Goal: Information Seeking & Learning: Learn about a topic

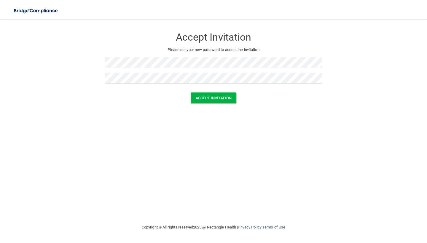
click at [119, 56] on div "Accept Invitation Please set your new password to accept the invitation" at bounding box center [213, 59] width 216 height 68
click at [208, 101] on button "Accept Invitation" at bounding box center [214, 97] width 46 height 11
click at [221, 56] on div "Accept Invitation Please set your new password to accept the invitation Token i…" at bounding box center [213, 63] width 216 height 76
click at [221, 94] on button "Accept Invitation" at bounding box center [214, 97] width 46 height 11
click at [213, 112] on form "Accept Invitation Please set your new password to accept the invitation Token i…" at bounding box center [213, 72] width 403 height 94
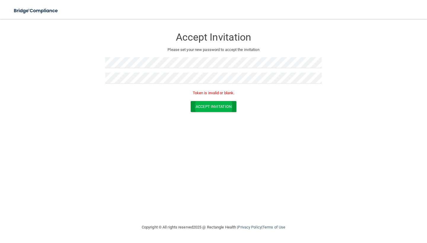
click at [211, 104] on button "Accept Invitation" at bounding box center [214, 106] width 46 height 11
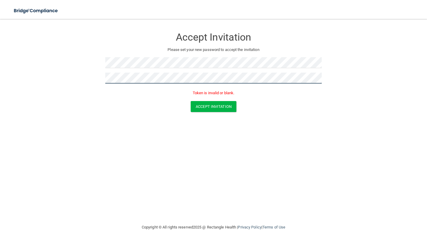
click at [213, 105] on button "Accept Invitation" at bounding box center [214, 106] width 46 height 11
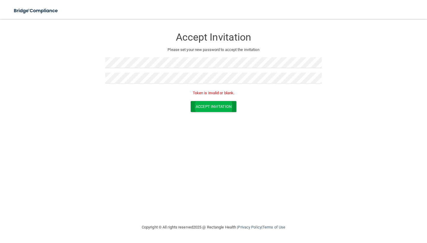
click at [216, 105] on button "Accept Invitation" at bounding box center [214, 106] width 46 height 11
click at [227, 95] on button "Accept Invitation" at bounding box center [214, 97] width 46 height 11
click at [229, 105] on button "Accept Invitation" at bounding box center [214, 106] width 46 height 11
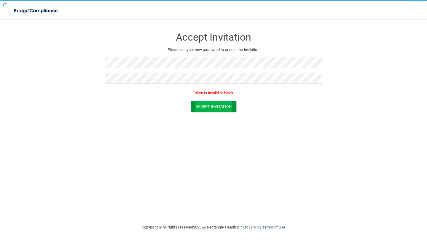
click at [229, 105] on button "Accept Invitation" at bounding box center [214, 106] width 46 height 11
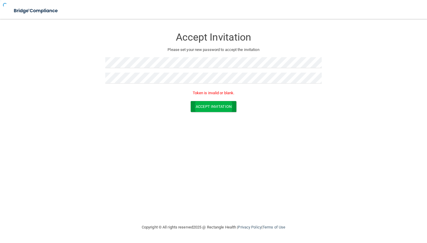
click at [229, 105] on button "Accept Invitation" at bounding box center [214, 106] width 46 height 11
click at [198, 106] on button "Accept Invitation" at bounding box center [214, 106] width 46 height 11
click at [202, 105] on button "Accept Invitation" at bounding box center [214, 106] width 46 height 11
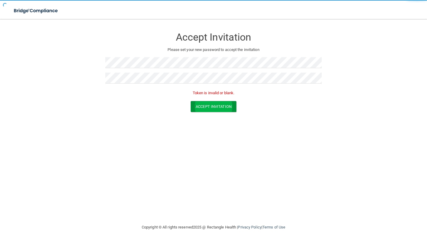
click at [202, 105] on button "Accept Invitation" at bounding box center [214, 106] width 46 height 11
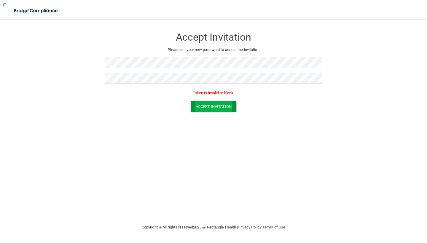
click at [202, 105] on button "Accept Invitation" at bounding box center [214, 106] width 46 height 11
click at [208, 69] on div at bounding box center [213, 64] width 216 height 15
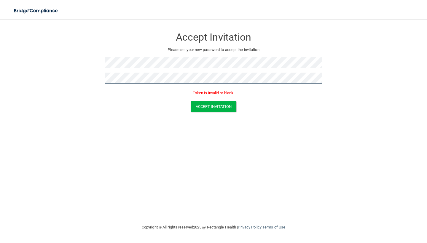
click at [213, 105] on button "Accept Invitation" at bounding box center [214, 106] width 46 height 11
click at [213, 97] on button "Accept Invitation" at bounding box center [214, 97] width 46 height 11
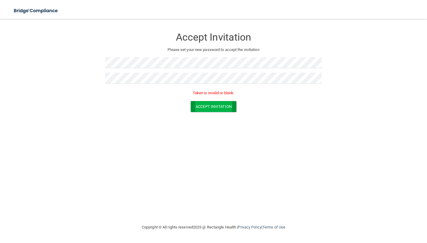
click at [227, 106] on button "Accept Invitation" at bounding box center [214, 106] width 46 height 11
click at [207, 102] on button "Accept Invitation" at bounding box center [214, 106] width 46 height 11
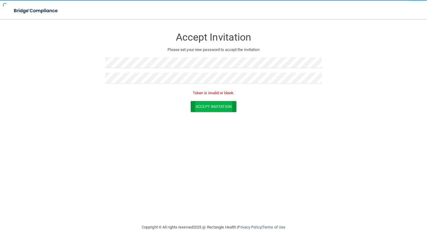
click at [207, 102] on button "Accept Invitation" at bounding box center [214, 106] width 46 height 11
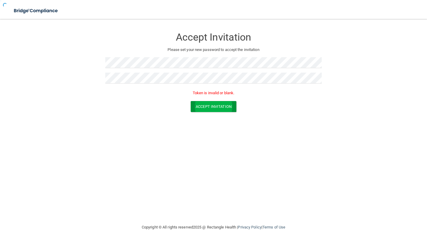
click at [207, 102] on button "Accept Invitation" at bounding box center [214, 106] width 46 height 11
click at [208, 106] on button "Accept Invitation" at bounding box center [214, 106] width 46 height 11
click at [41, 8] on img at bounding box center [36, 11] width 55 height 12
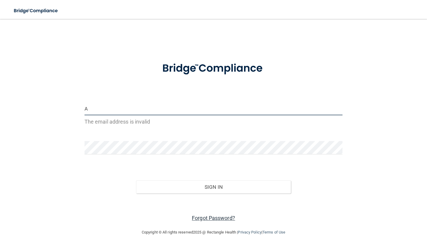
type input "A"
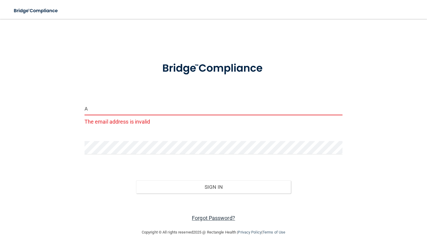
click at [217, 220] on link "Forgot Password?" at bounding box center [213, 218] width 43 height 6
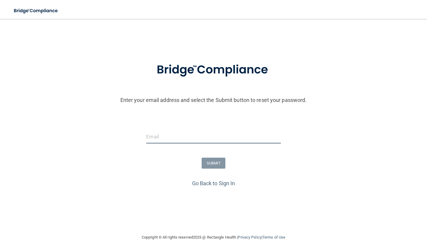
click at [201, 140] on input "email" at bounding box center [213, 136] width 134 height 13
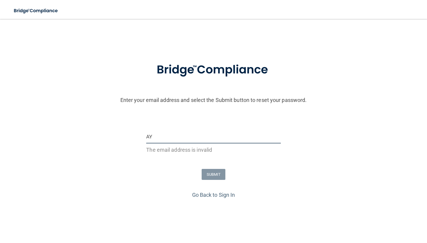
type input "A"
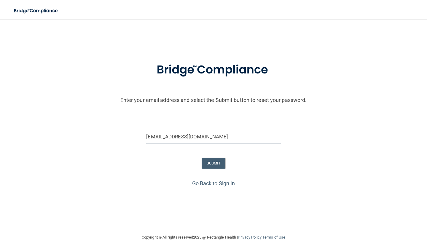
type input "Ayala7mia@gmail.com"
click at [214, 164] on button "SUBMIT" at bounding box center [213, 163] width 24 height 11
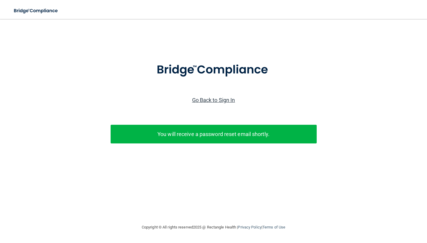
click at [205, 99] on link "Go Back to Sign In" at bounding box center [213, 100] width 43 height 6
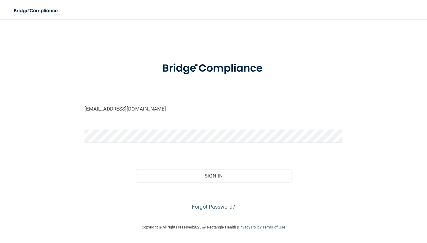
type input "Ayala7mia@gmail.com"
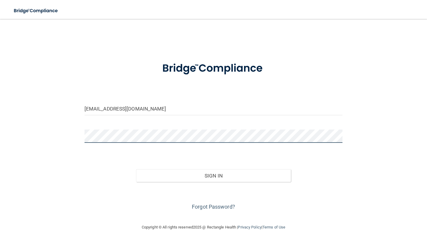
click at [213, 175] on button "Sign In" at bounding box center [213, 175] width 155 height 13
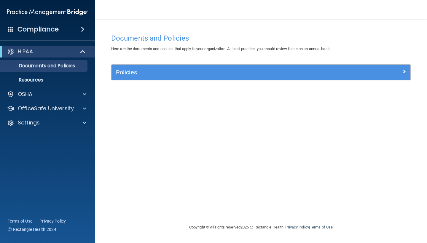
click at [179, 67] on div "Policies" at bounding box center [260, 72] width 299 height 15
click at [183, 73] on h5 "Policies" at bounding box center [223, 72] width 215 height 7
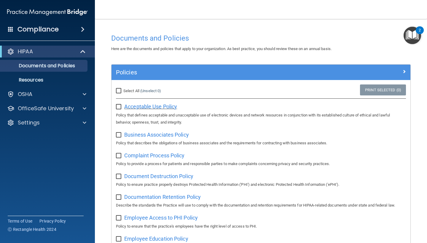
click at [161, 103] on span "Acceptable Use Policy" at bounding box center [150, 106] width 53 height 6
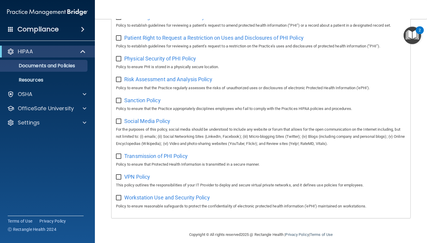
scroll to position [350, 0]
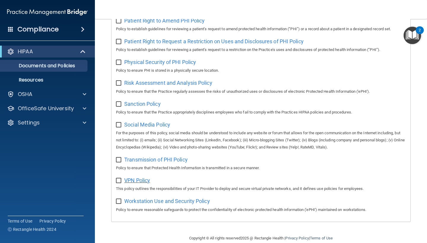
click at [140, 177] on span "VPN Policy" at bounding box center [137, 180] width 26 height 6
click at [82, 51] on span at bounding box center [83, 51] width 5 height 7
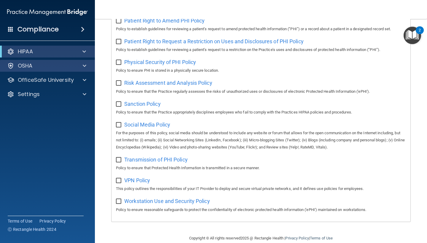
click at [74, 64] on div "OSHA" at bounding box center [39, 65] width 73 height 7
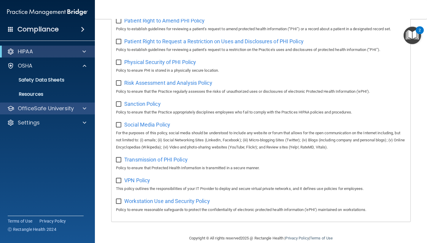
click at [77, 105] on div at bounding box center [83, 108] width 15 height 7
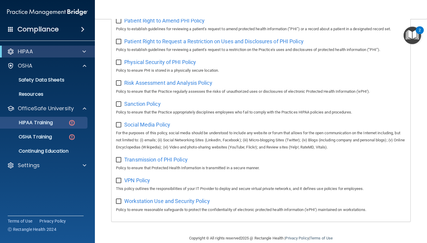
click at [62, 120] on div "HIPAA Training" at bounding box center [44, 123] width 81 height 6
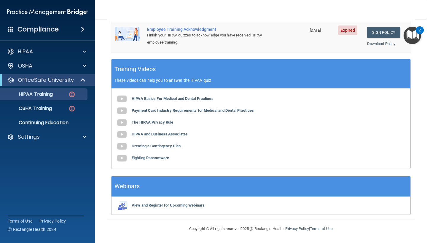
scroll to position [199, 0]
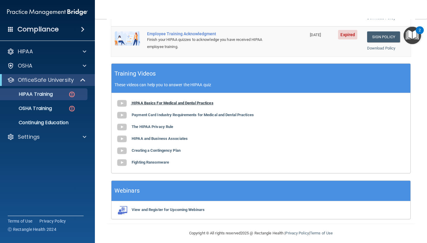
click at [203, 101] on b "HIPAA Basics For Medical and Dental Practices" at bounding box center [173, 103] width 82 height 4
click at [185, 113] on b "Payment Card Industry Requirements for Medical and Dental Practices" at bounding box center [193, 115] width 122 height 4
click at [159, 124] on b "The HIPAA Privacy Rule" at bounding box center [152, 126] width 41 height 4
click at [190, 207] on b "View and Register for Upcoming Webinars" at bounding box center [168, 209] width 73 height 4
click at [68, 113] on link "OSHA Training" at bounding box center [40, 109] width 93 height 12
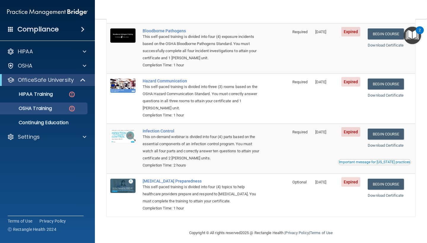
scroll to position [58, 0]
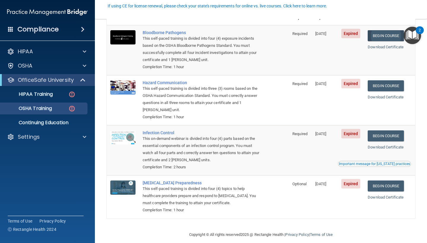
click at [382, 35] on link "Begin Course" at bounding box center [385, 35] width 36 height 11
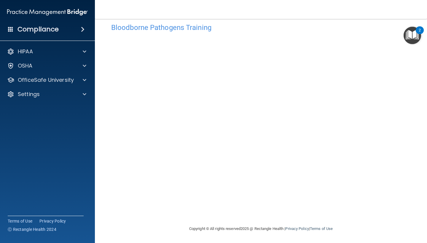
scroll to position [10, 0]
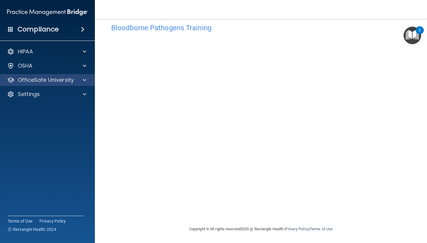
click at [87, 78] on div at bounding box center [83, 79] width 15 height 7
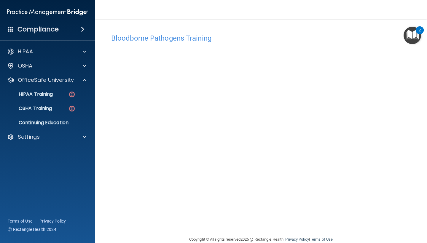
scroll to position [0, 0]
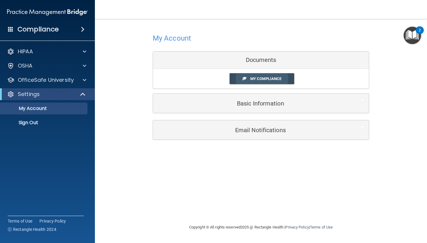
click at [270, 80] on span "My Compliance" at bounding box center [265, 78] width 31 height 4
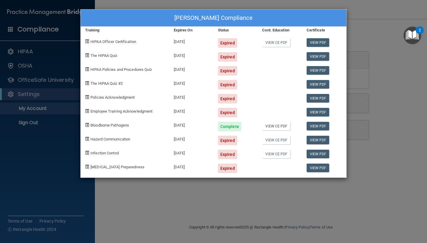
click at [278, 128] on link "View CE PDF" at bounding box center [276, 126] width 28 height 9
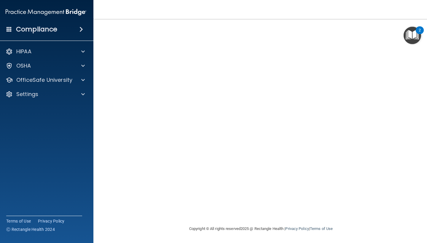
scroll to position [24, 0]
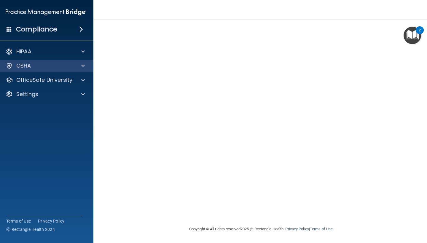
click at [85, 65] on div at bounding box center [82, 65] width 15 height 7
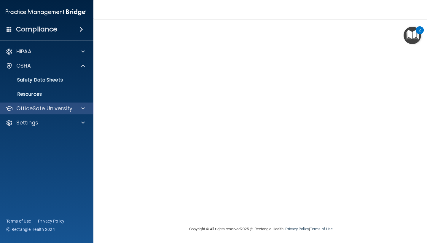
click at [81, 106] on div at bounding box center [82, 108] width 15 height 7
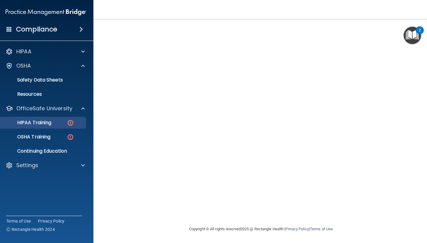
click at [69, 122] on img at bounding box center [70, 122] width 7 height 7
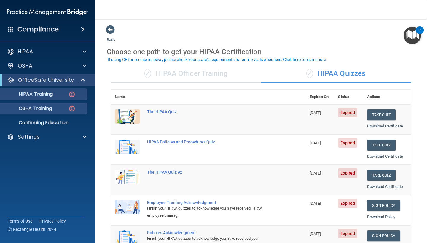
click at [77, 111] on link "OSHA Training" at bounding box center [40, 109] width 93 height 12
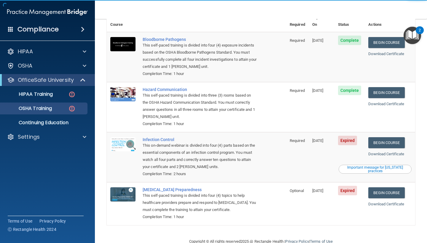
scroll to position [58, 0]
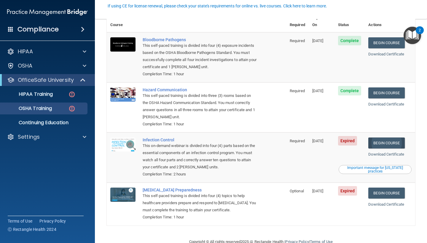
click at [389, 137] on link "Begin Course" at bounding box center [386, 142] width 36 height 11
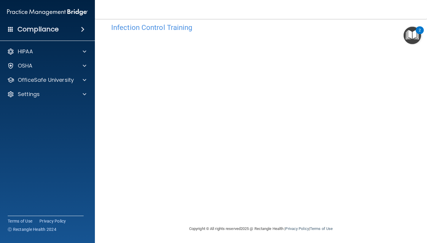
scroll to position [10, 0]
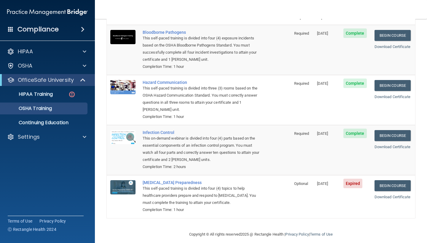
scroll to position [41, 0]
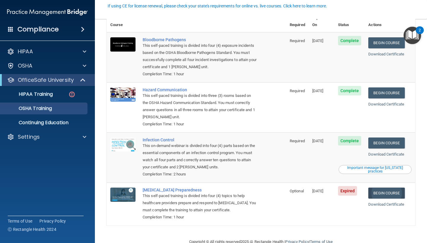
click at [388, 188] on link "Begin Course" at bounding box center [386, 193] width 36 height 11
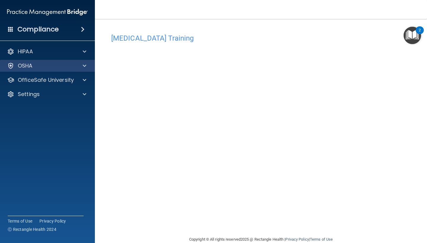
click at [83, 68] on span at bounding box center [85, 65] width 4 height 7
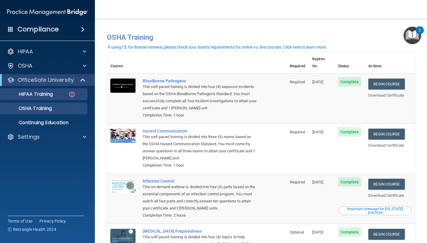
click at [58, 92] on div "HIPAA Training" at bounding box center [44, 94] width 81 height 6
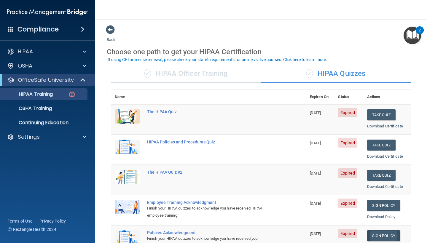
click at [383, 233] on link "Sign Policy" at bounding box center [383, 235] width 33 height 11
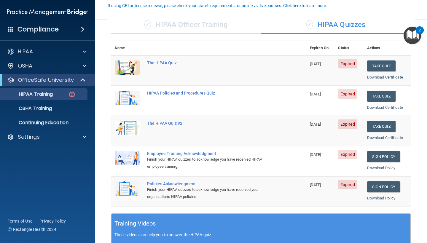
scroll to position [54, 0]
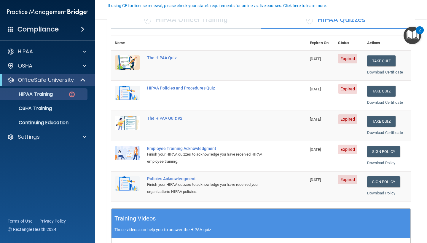
click at [380, 155] on td "Sign Policy Sign Policy Download Policy" at bounding box center [386, 156] width 47 height 30
click at [370, 151] on link "Sign Policy" at bounding box center [383, 151] width 33 height 11
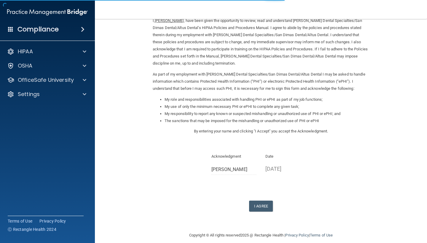
scroll to position [28, 0]
click at [259, 202] on button "I Agree" at bounding box center [261, 206] width 24 height 11
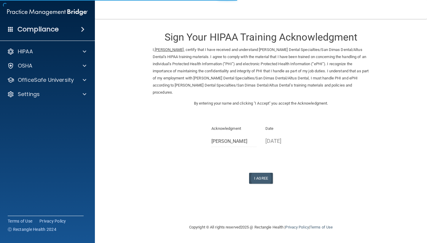
click at [256, 173] on button "I Agree" at bounding box center [261, 178] width 24 height 11
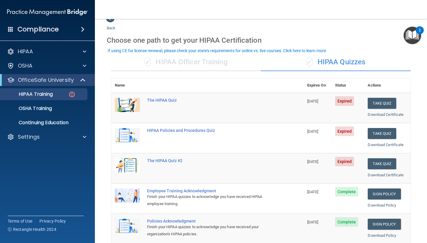
scroll to position [13, 0]
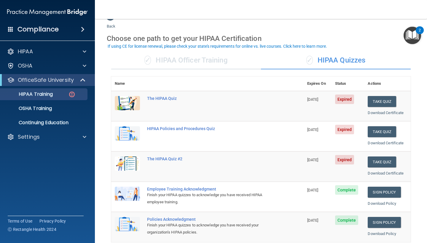
click at [221, 58] on div "✓ HIPAA Officer Training" at bounding box center [186, 61] width 150 height 18
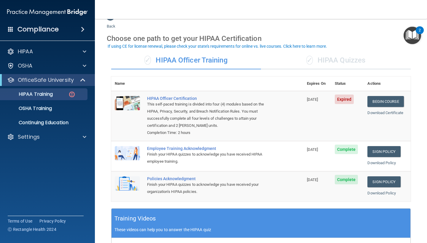
click at [321, 62] on div "✓ HIPAA Quizzes" at bounding box center [336, 61] width 150 height 18
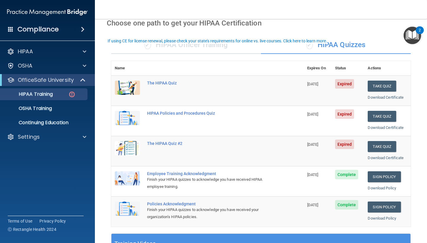
scroll to position [29, 0]
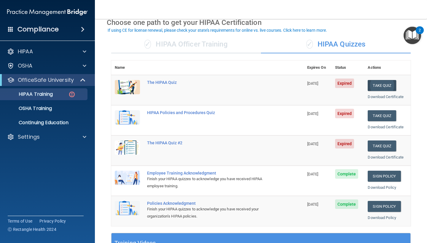
click at [371, 86] on button "Take Quiz" at bounding box center [381, 85] width 28 height 11
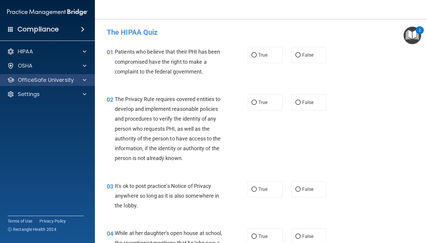
click at [84, 78] on span at bounding box center [85, 79] width 4 height 7
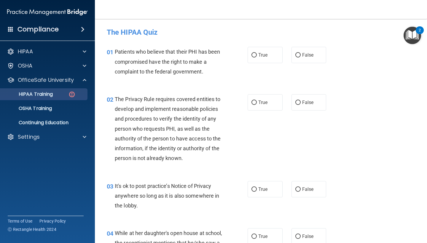
click at [67, 94] on div "HIPAA Training" at bounding box center [44, 94] width 81 height 6
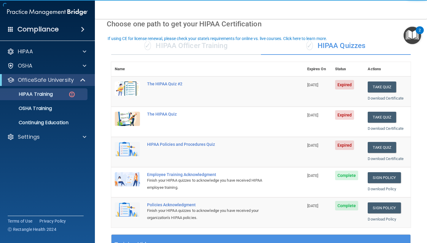
scroll to position [33, 0]
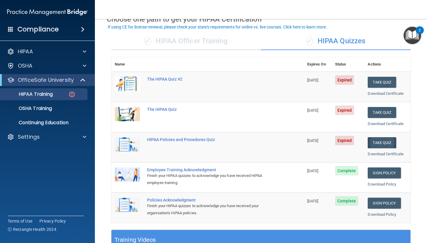
click at [385, 139] on button "Take Quiz" at bounding box center [381, 142] width 28 height 11
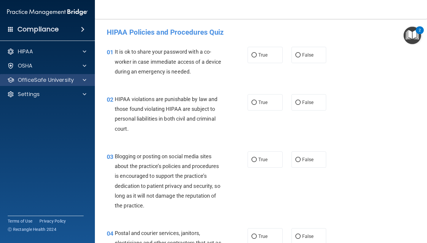
click at [84, 79] on span at bounding box center [85, 79] width 4 height 7
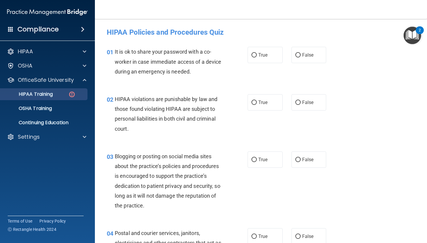
click at [67, 95] on div "HIPAA Training" at bounding box center [44, 94] width 81 height 6
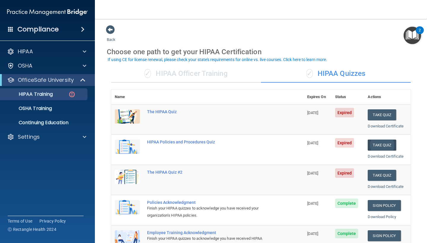
click at [373, 141] on button "Take Quiz" at bounding box center [381, 145] width 28 height 11
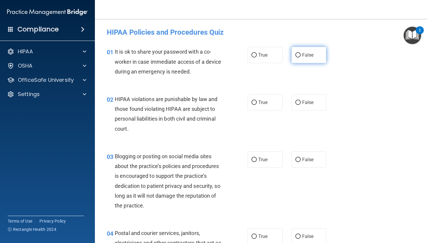
click at [298, 58] on label "False" at bounding box center [308, 55] width 35 height 16
click at [298, 57] on input "False" at bounding box center [297, 55] width 5 height 4
radio input "true"
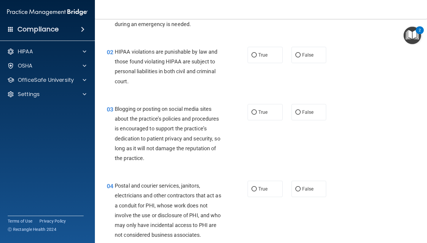
scroll to position [48, 0]
click at [251, 53] on label "True" at bounding box center [264, 55] width 35 height 16
click at [251, 53] on input "True" at bounding box center [253, 55] width 5 height 4
radio input "true"
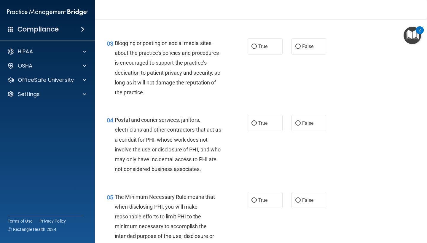
scroll to position [114, 0]
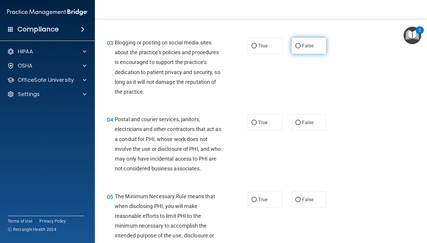
click at [295, 48] on label "False" at bounding box center [308, 46] width 35 height 16
click at [295, 48] on input "False" at bounding box center [297, 46] width 5 height 4
radio input "true"
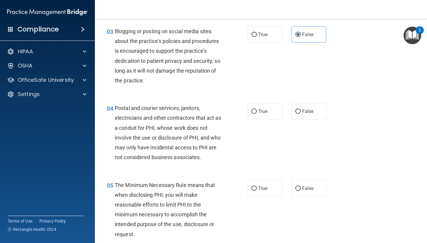
scroll to position [124, 0]
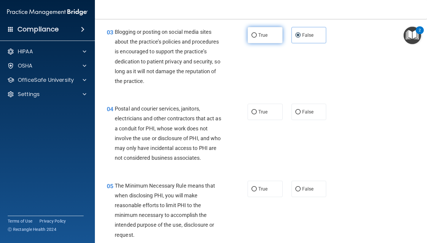
click at [253, 39] on label "True" at bounding box center [264, 35] width 35 height 16
click at [253, 38] on input "True" at bounding box center [253, 35] width 5 height 4
radio input "true"
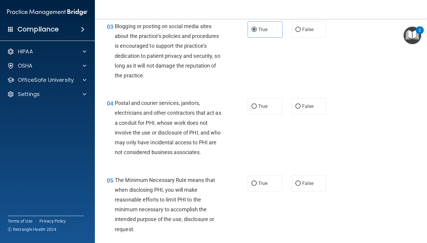
scroll to position [132, 0]
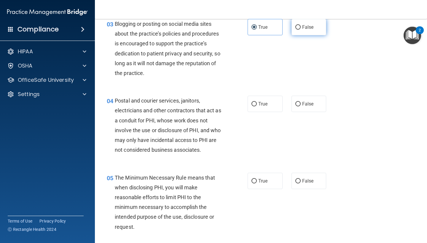
click at [301, 27] on label "False" at bounding box center [308, 27] width 35 height 16
click at [300, 27] on input "False" at bounding box center [297, 27] width 5 height 4
radio input "true"
click at [262, 32] on label "True" at bounding box center [264, 27] width 35 height 16
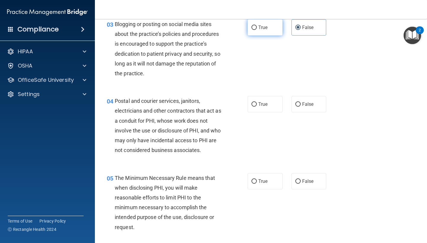
click at [257, 30] on input "True" at bounding box center [253, 27] width 5 height 4
radio input "true"
radio input "false"
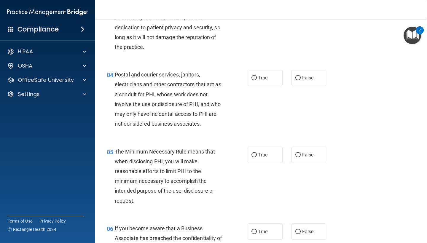
scroll to position [159, 0]
click at [266, 82] on label "True" at bounding box center [264, 77] width 35 height 16
click at [257, 80] on input "True" at bounding box center [253, 78] width 5 height 4
radio input "true"
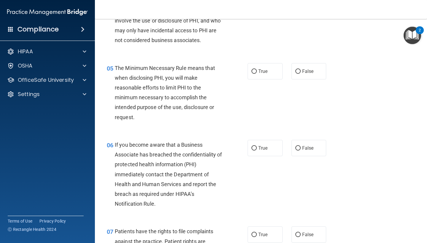
scroll to position [248, 0]
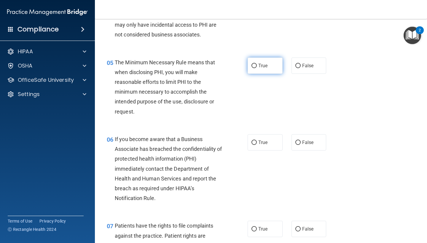
click at [254, 64] on input "True" at bounding box center [253, 66] width 5 height 4
radio input "true"
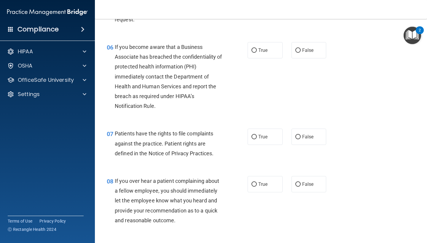
scroll to position [343, 0]
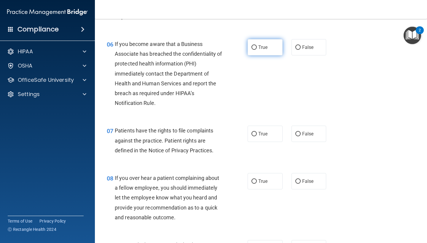
click at [249, 47] on label "True" at bounding box center [264, 47] width 35 height 16
click at [251, 47] on input "True" at bounding box center [253, 47] width 5 height 4
radio input "true"
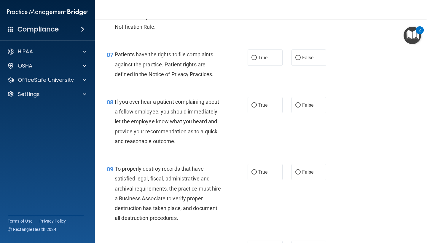
scroll to position [420, 0]
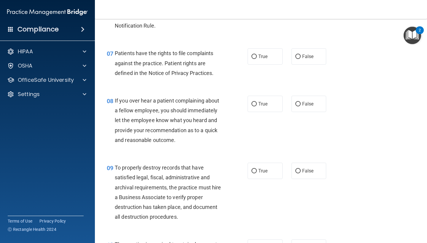
click at [239, 82] on div "07 Patients have the rights to file complaints against the practice. Patient ri…" at bounding box center [260, 64] width 317 height 47
click at [269, 55] on label "True" at bounding box center [264, 56] width 35 height 16
click at [257, 55] on input "True" at bounding box center [253, 57] width 5 height 4
radio input "true"
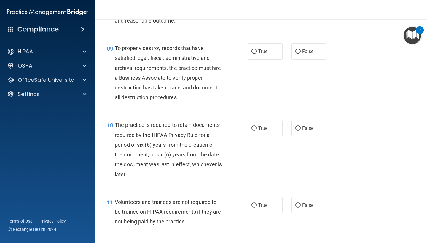
scroll to position [543, 0]
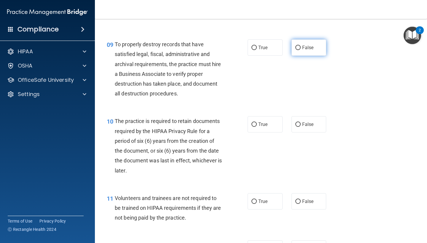
click at [300, 51] on label "False" at bounding box center [308, 47] width 35 height 16
click at [300, 50] on input "False" at bounding box center [297, 48] width 5 height 4
radio input "true"
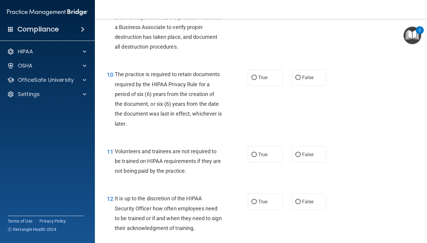
scroll to position [591, 0]
click at [255, 76] on input "True" at bounding box center [253, 77] width 5 height 4
radio input "true"
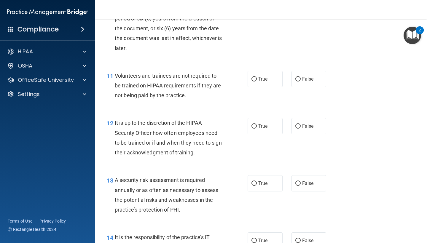
scroll to position [666, 0]
click at [300, 80] on label "False" at bounding box center [308, 79] width 35 height 16
click at [300, 80] on input "False" at bounding box center [297, 79] width 5 height 4
radio input "true"
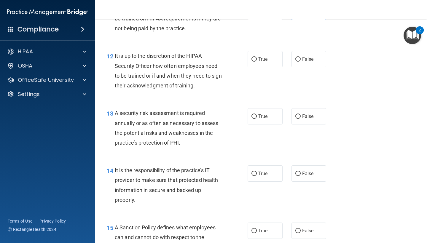
scroll to position [733, 0]
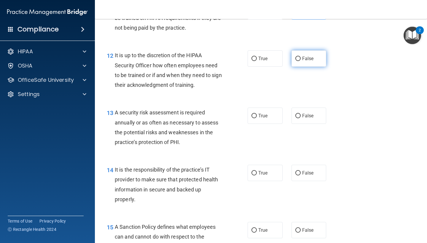
click at [304, 59] on label "False" at bounding box center [308, 58] width 35 height 16
click at [300, 59] on input "False" at bounding box center [297, 59] width 5 height 4
radio input "true"
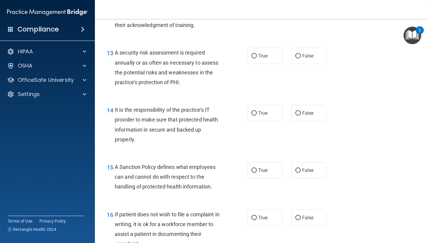
scroll to position [796, 0]
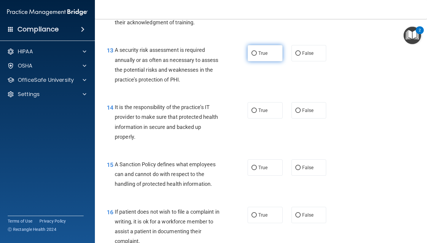
click at [253, 52] on label "True" at bounding box center [264, 53] width 35 height 16
click at [253, 52] on input "True" at bounding box center [253, 53] width 5 height 4
radio input "true"
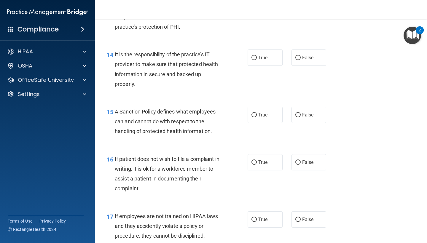
scroll to position [854, 0]
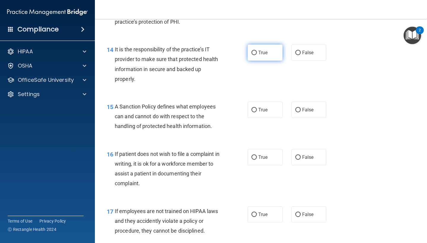
click at [257, 52] on label "True" at bounding box center [264, 52] width 35 height 16
click at [257, 52] on input "True" at bounding box center [253, 53] width 5 height 4
radio input "true"
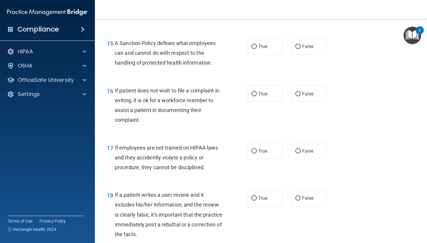
scroll to position [916, 0]
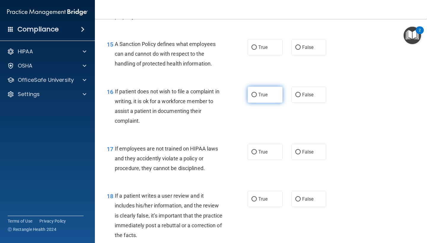
click at [251, 90] on label "True" at bounding box center [264, 95] width 35 height 16
click at [251, 93] on input "True" at bounding box center [253, 95] width 5 height 4
radio input "true"
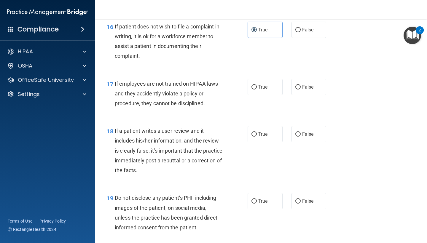
scroll to position [983, 0]
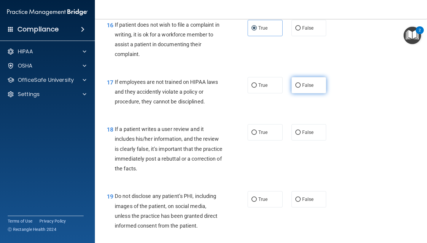
click at [308, 82] on span "False" at bounding box center [308, 85] width 12 height 6
click at [300, 83] on input "False" at bounding box center [297, 85] width 5 height 4
radio input "true"
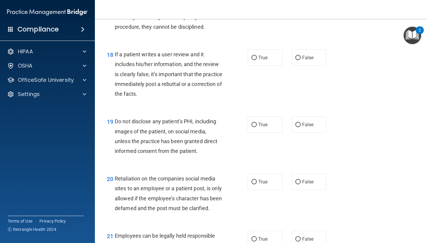
scroll to position [1059, 0]
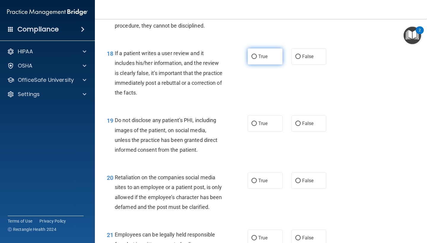
click at [254, 55] on input "True" at bounding box center [253, 57] width 5 height 4
radio input "true"
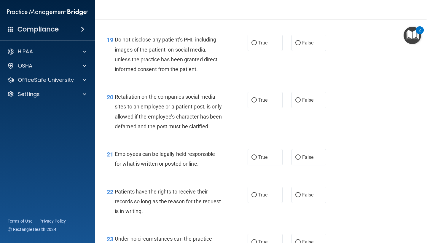
scroll to position [1141, 0]
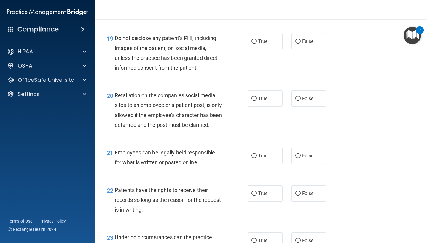
click at [247, 33] on div "19 Do not disclose any patient’s PHI, including images of the patient, on socia…" at bounding box center [177, 54] width 159 height 42
click at [256, 33] on label "True" at bounding box center [264, 41] width 35 height 16
click at [256, 39] on input "True" at bounding box center [253, 41] width 5 height 4
radio input "true"
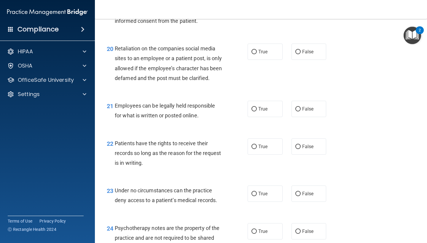
scroll to position [1189, 0]
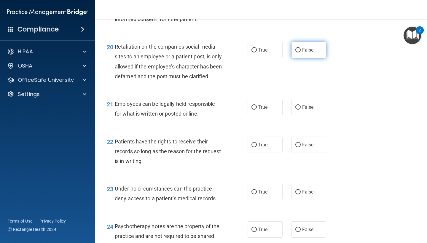
click at [297, 50] on label "False" at bounding box center [308, 50] width 35 height 16
click at [297, 50] on input "False" at bounding box center [297, 50] width 5 height 4
radio input "true"
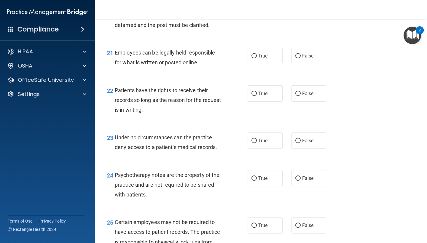
scroll to position [1243, 0]
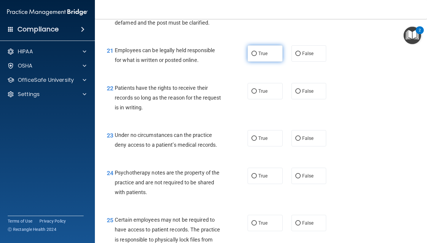
click at [252, 62] on label "True" at bounding box center [264, 53] width 35 height 16
click at [252, 56] on input "True" at bounding box center [253, 54] width 5 height 4
radio input "true"
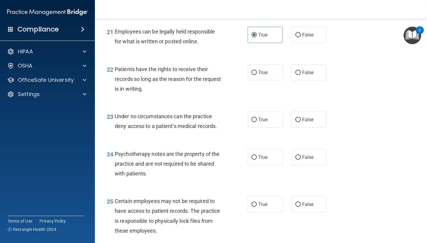
scroll to position [1267, 0]
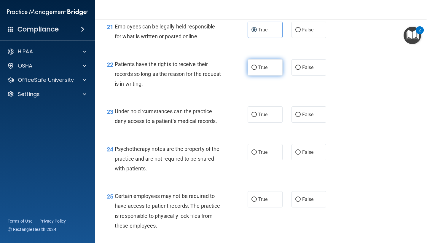
click at [257, 65] on label "True" at bounding box center [264, 67] width 35 height 16
click at [257, 65] on input "True" at bounding box center [253, 67] width 5 height 4
radio input "true"
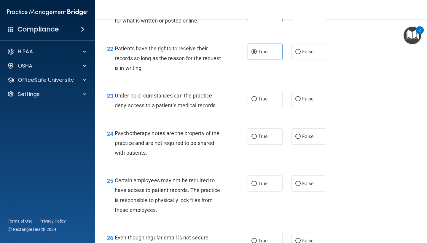
scroll to position [1294, 0]
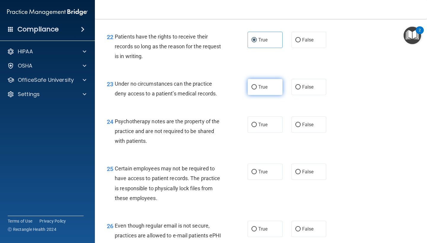
click at [263, 90] on span "True" at bounding box center [262, 87] width 9 height 6
click at [257, 89] on input "True" at bounding box center [253, 87] width 5 height 4
radio input "true"
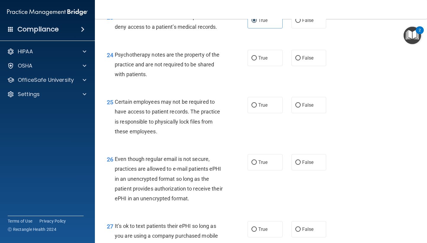
scroll to position [1363, 0]
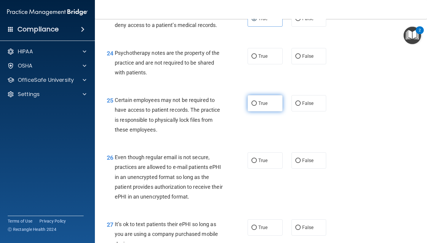
click at [260, 106] on span "True" at bounding box center [262, 103] width 9 height 6
click at [257, 106] on input "True" at bounding box center [253, 103] width 5 height 4
radio input "true"
click at [260, 59] on span "True" at bounding box center [262, 56] width 9 height 6
click at [257, 59] on input "True" at bounding box center [253, 56] width 5 height 4
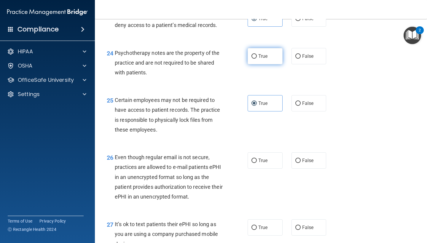
radio input "true"
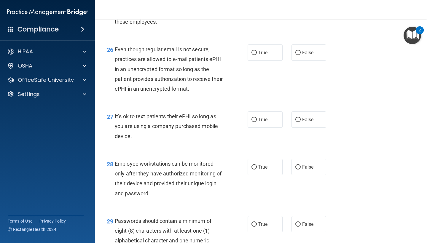
scroll to position [1473, 0]
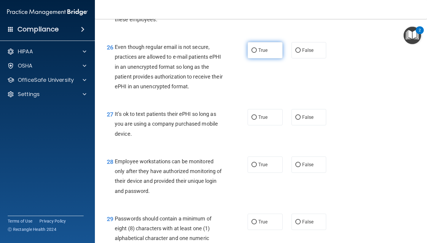
click at [265, 52] on span "True" at bounding box center [262, 50] width 9 height 6
click at [257, 52] on input "True" at bounding box center [253, 50] width 5 height 4
radio input "true"
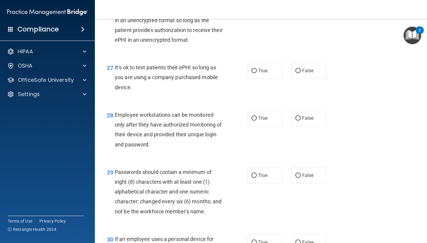
scroll to position [1521, 0]
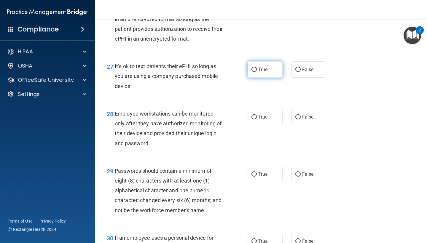
click at [274, 69] on label "True" at bounding box center [264, 69] width 35 height 16
click at [257, 69] on input "True" at bounding box center [253, 70] width 5 height 4
radio input "true"
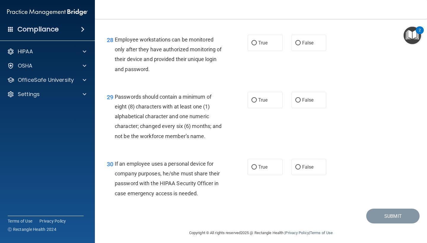
scroll to position [1595, 0]
click at [258, 50] on label "True" at bounding box center [264, 42] width 35 height 16
click at [257, 45] on input "True" at bounding box center [253, 42] width 5 height 4
radio input "true"
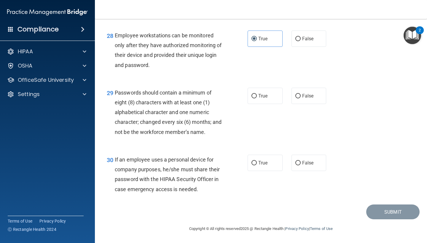
scroll to position [1600, 0]
click at [257, 97] on label "True" at bounding box center [264, 96] width 35 height 16
click at [257, 97] on input "True" at bounding box center [253, 96] width 5 height 4
radio input "true"
click at [252, 166] on label "True" at bounding box center [264, 163] width 35 height 16
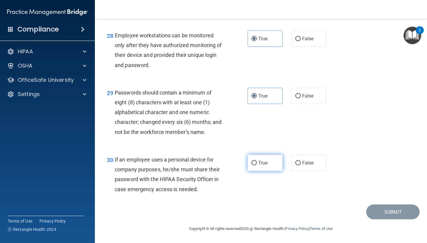
click at [252, 165] on input "True" at bounding box center [253, 163] width 5 height 4
radio input "true"
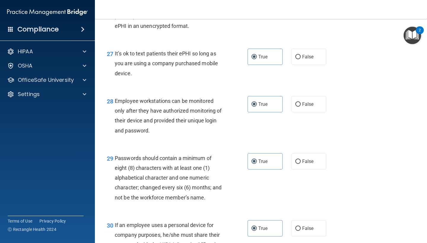
scroll to position [1533, 0]
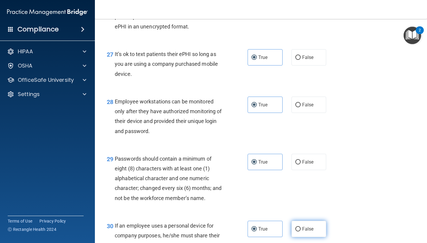
click at [310, 230] on span "False" at bounding box center [308, 229] width 12 height 6
click at [300, 230] on input "False" at bounding box center [297, 229] width 5 height 4
radio input "true"
radio input "false"
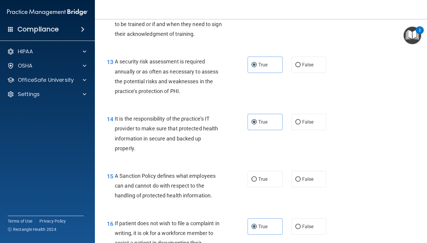
scroll to position [786, 0]
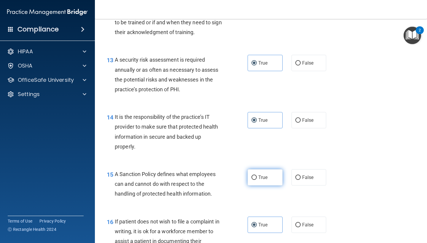
click at [251, 176] on label "True" at bounding box center [264, 177] width 35 height 16
click at [251, 176] on input "True" at bounding box center [253, 177] width 5 height 4
radio input "true"
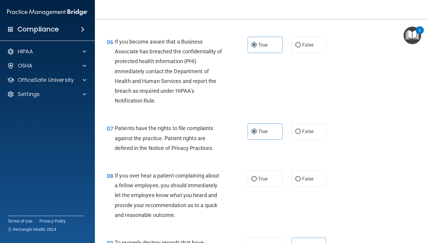
scroll to position [350, 0]
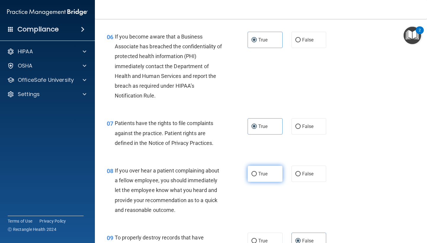
click at [249, 177] on label "True" at bounding box center [264, 174] width 35 height 16
click at [251, 176] on input "True" at bounding box center [253, 174] width 5 height 4
radio input "true"
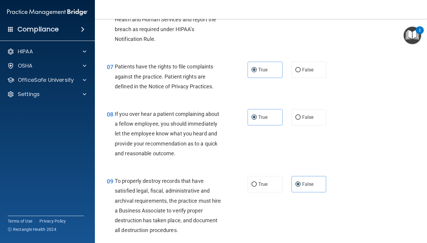
scroll to position [406, 0]
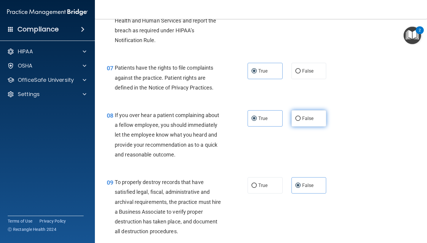
click at [291, 115] on label "False" at bounding box center [308, 118] width 35 height 16
click at [295, 116] on input "False" at bounding box center [297, 118] width 5 height 4
radio input "true"
radio input "false"
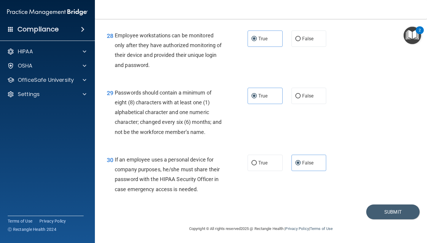
scroll to position [1600, 0]
click at [398, 215] on button "Submit" at bounding box center [392, 211] width 53 height 15
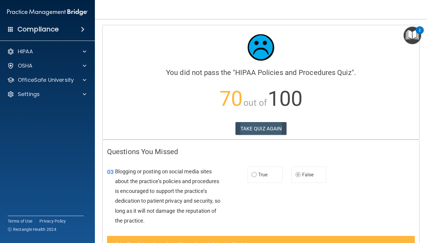
click at [268, 130] on button "TAKE QUIZ AGAIN" at bounding box center [260, 128] width 51 height 13
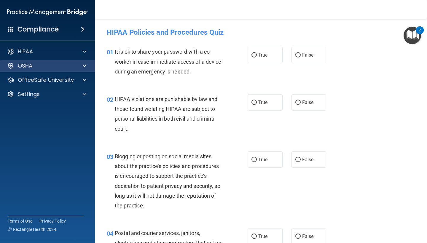
click at [82, 66] on div at bounding box center [83, 65] width 15 height 7
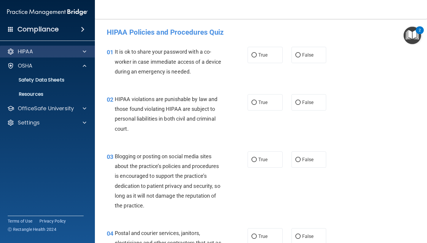
click at [85, 55] on span at bounding box center [85, 51] width 4 height 7
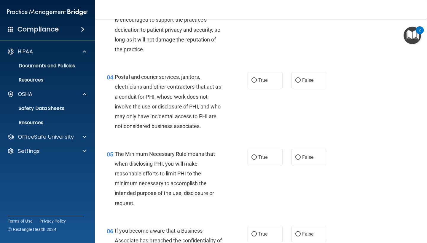
scroll to position [225, 0]
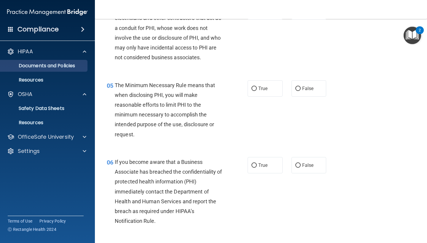
click at [67, 71] on link "Documents and Policies" at bounding box center [40, 66] width 93 height 12
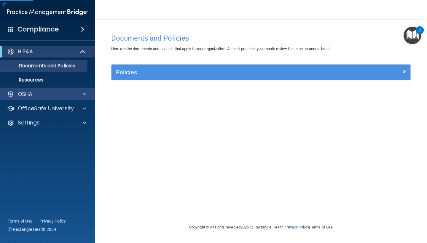
click at [82, 95] on div at bounding box center [83, 94] width 15 height 7
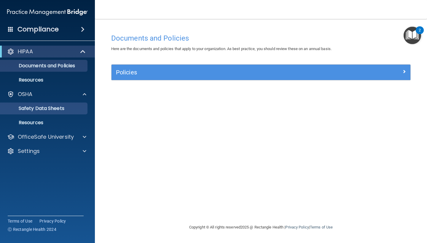
click at [72, 108] on p "Safety Data Sheets" at bounding box center [44, 108] width 81 height 6
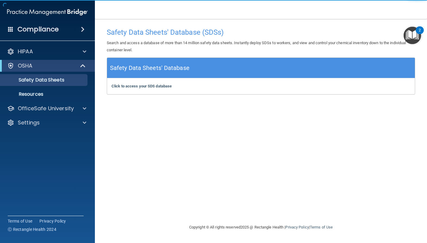
click at [68, 100] on div "HIPAA Documents and Policies Report an Incident Business Associates Emergency P…" at bounding box center [47, 88] width 95 height 90
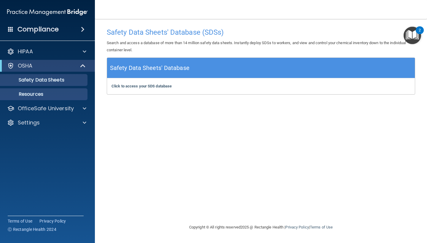
click at [72, 97] on link "Resources" at bounding box center [40, 94] width 93 height 12
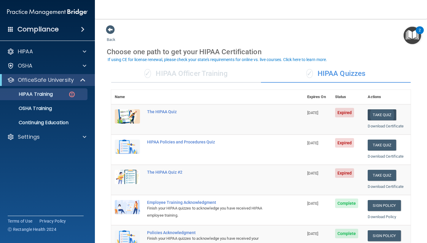
click at [374, 113] on button "Take Quiz" at bounding box center [381, 114] width 28 height 11
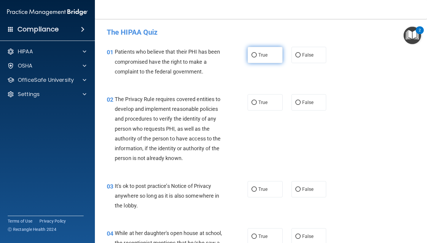
click at [266, 58] on label "True" at bounding box center [264, 55] width 35 height 16
click at [257, 57] on input "True" at bounding box center [253, 55] width 5 height 4
radio input "true"
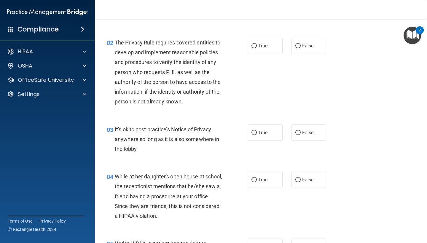
scroll to position [58, 0]
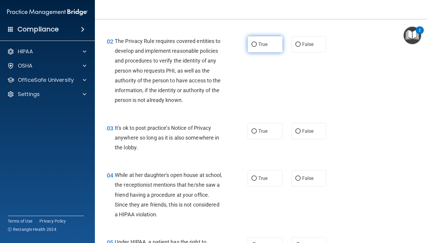
click at [252, 42] on label "True" at bounding box center [264, 44] width 35 height 16
click at [252, 42] on input "True" at bounding box center [253, 44] width 5 height 4
radio input "true"
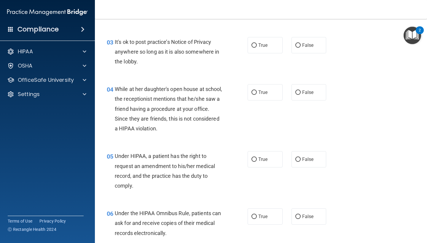
scroll to position [144, 0]
click at [260, 46] on span "True" at bounding box center [262, 45] width 9 height 6
click at [257, 46] on input "True" at bounding box center [253, 45] width 5 height 4
radio input "true"
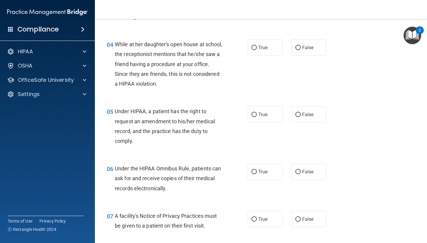
scroll to position [189, 0]
click at [298, 52] on label "False" at bounding box center [308, 47] width 35 height 16
click at [298, 50] on input "False" at bounding box center [297, 47] width 5 height 4
radio input "true"
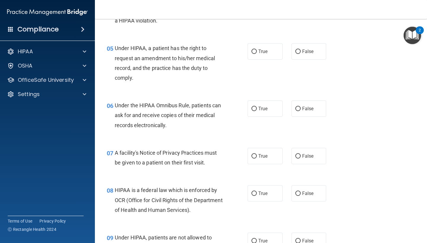
scroll to position [256, 0]
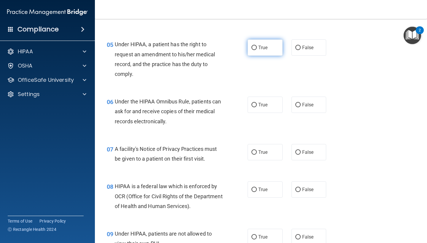
click at [252, 47] on input "True" at bounding box center [253, 48] width 5 height 4
radio input "true"
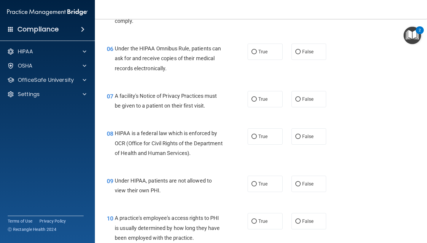
scroll to position [310, 0]
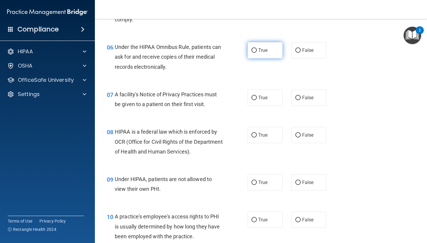
click at [249, 51] on label "True" at bounding box center [264, 50] width 35 height 16
click at [251, 51] on input "True" at bounding box center [253, 50] width 5 height 4
radio input "true"
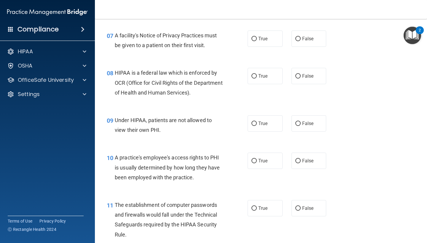
scroll to position [370, 0]
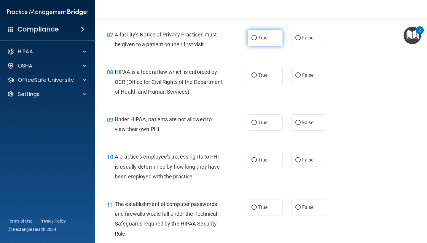
click at [255, 36] on input "True" at bounding box center [253, 38] width 5 height 4
radio input "true"
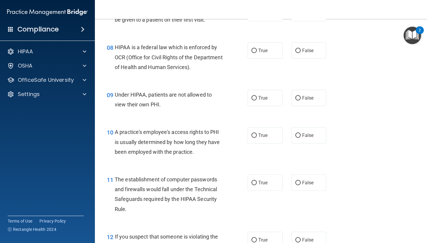
scroll to position [397, 0]
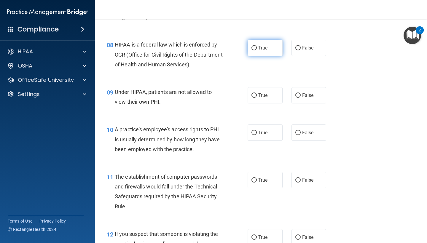
click at [261, 52] on label "True" at bounding box center [264, 48] width 35 height 16
click at [257, 50] on input "True" at bounding box center [253, 48] width 5 height 4
radio input "true"
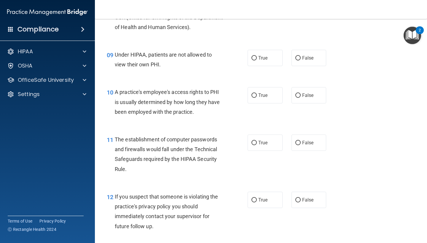
scroll to position [436, 0]
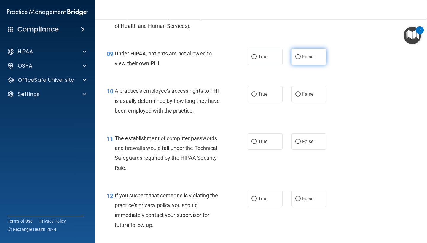
click at [297, 55] on input "False" at bounding box center [297, 57] width 5 height 4
radio input "true"
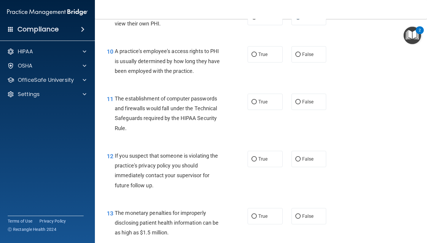
scroll to position [476, 0]
click at [255, 52] on input "True" at bounding box center [253, 54] width 5 height 4
radio input "true"
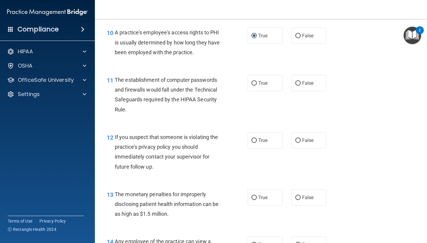
scroll to position [489, 0]
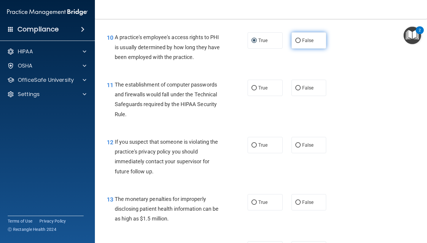
click at [301, 41] on label "False" at bounding box center [308, 40] width 35 height 16
click at [300, 41] on input "False" at bounding box center [297, 41] width 5 height 4
radio input "true"
radio input "false"
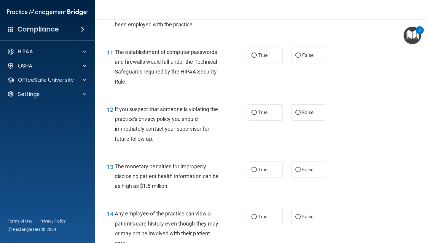
scroll to position [527, 0]
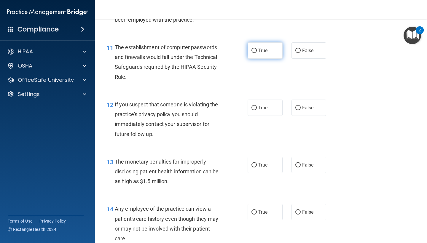
click at [261, 48] on span "True" at bounding box center [262, 51] width 9 height 6
click at [257, 49] on input "True" at bounding box center [253, 51] width 5 height 4
radio input "true"
click at [236, 77] on div "11 The establishment of computer passwords and firewalls would fall under the T…" at bounding box center [177, 63] width 159 height 42
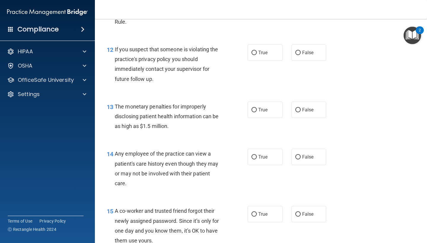
scroll to position [584, 0]
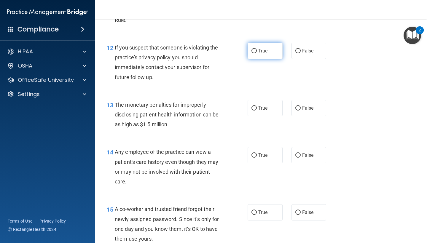
click at [261, 52] on label "True" at bounding box center [264, 51] width 35 height 16
click at [257, 52] on input "True" at bounding box center [253, 51] width 5 height 4
radio input "true"
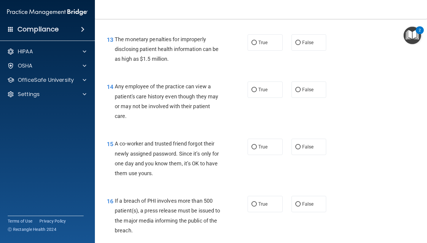
scroll to position [651, 0]
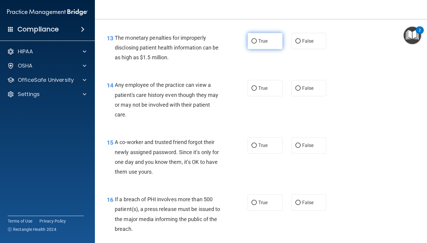
click at [253, 39] on input "True" at bounding box center [253, 41] width 5 height 4
radio input "true"
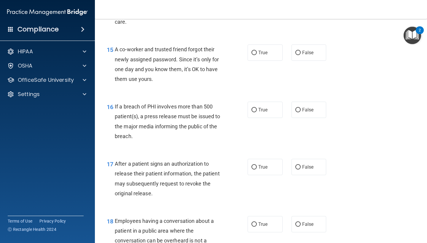
scroll to position [744, 0]
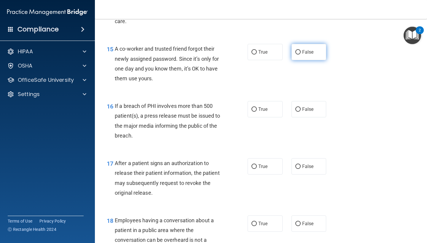
click at [298, 44] on label "False" at bounding box center [308, 52] width 35 height 16
click at [298, 50] on input "False" at bounding box center [297, 52] width 5 height 4
radio input "true"
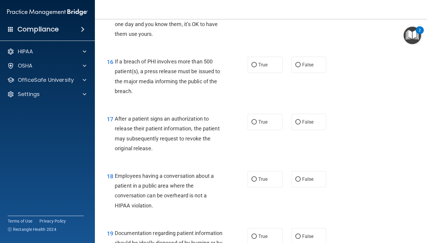
scroll to position [789, 0]
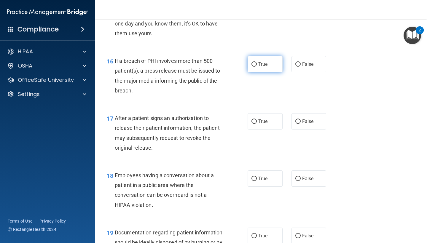
click at [254, 62] on input "True" at bounding box center [253, 64] width 5 height 4
radio input "true"
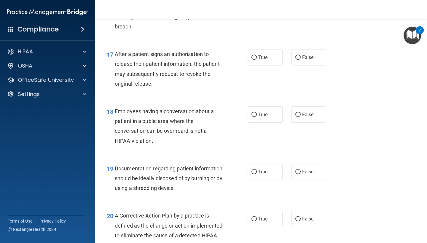
scroll to position [855, 0]
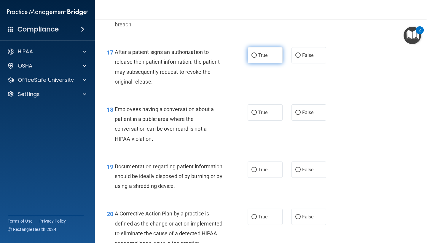
click at [260, 52] on span "True" at bounding box center [262, 55] width 9 height 6
click at [257, 53] on input "True" at bounding box center [253, 55] width 5 height 4
radio input "true"
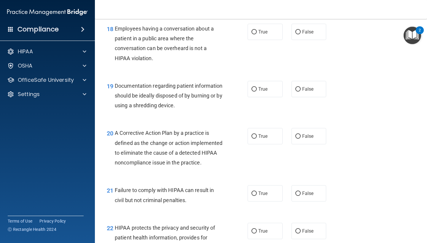
scroll to position [934, 0]
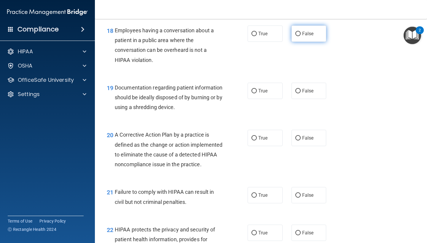
click at [307, 26] on label "False" at bounding box center [308, 33] width 35 height 16
click at [300, 32] on input "False" at bounding box center [297, 34] width 5 height 4
radio input "true"
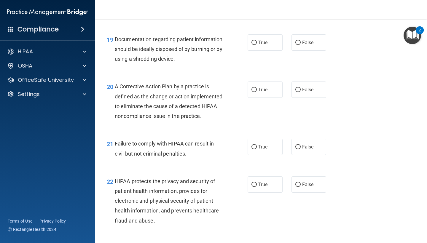
scroll to position [984, 0]
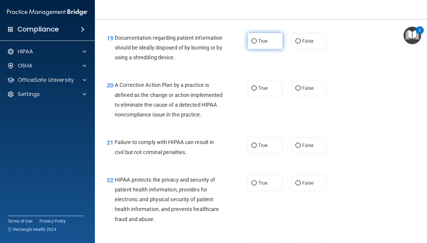
click at [257, 36] on label "True" at bounding box center [264, 41] width 35 height 16
click at [257, 39] on input "True" at bounding box center [253, 41] width 5 height 4
radio input "true"
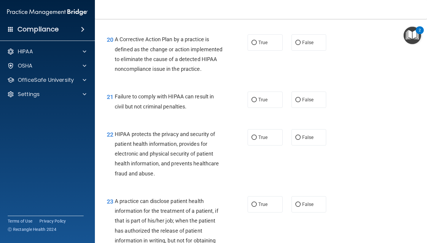
scroll to position [1030, 0]
click at [260, 34] on label "True" at bounding box center [264, 42] width 35 height 16
click at [257, 40] on input "True" at bounding box center [253, 42] width 5 height 4
radio input "true"
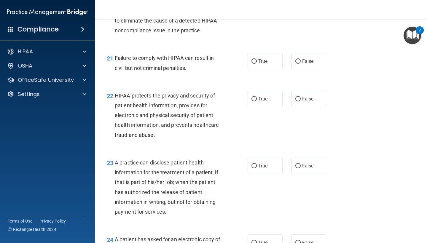
scroll to position [1068, 0]
click at [256, 63] on input "True" at bounding box center [253, 61] width 5 height 4
radio input "true"
click at [299, 63] on input "False" at bounding box center [297, 61] width 5 height 4
radio input "true"
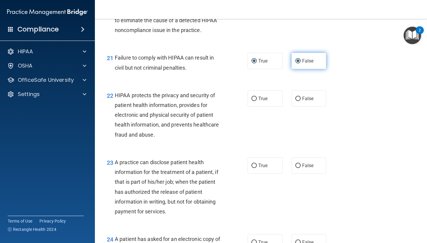
radio input "false"
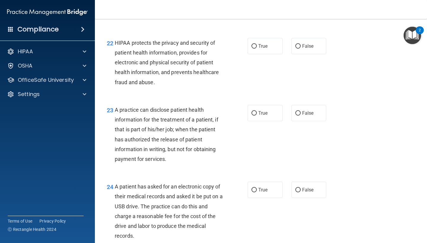
scroll to position [1127, 0]
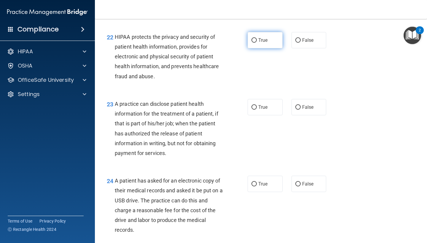
click at [254, 43] on input "True" at bounding box center [253, 40] width 5 height 4
radio input "true"
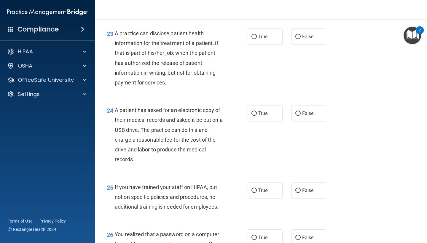
scroll to position [1198, 0]
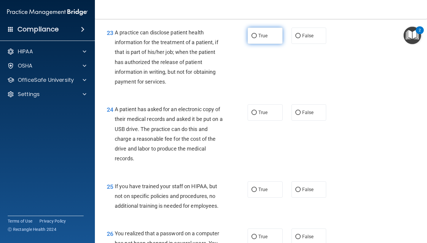
click at [256, 38] on input "True" at bounding box center [253, 36] width 5 height 4
radio input "true"
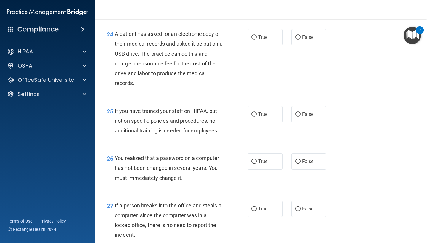
scroll to position [1274, 0]
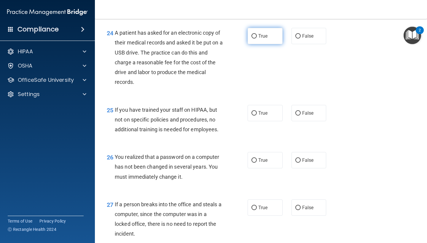
click at [260, 36] on label "True" at bounding box center [264, 36] width 35 height 16
click at [257, 36] on input "True" at bounding box center [253, 36] width 5 height 4
radio input "true"
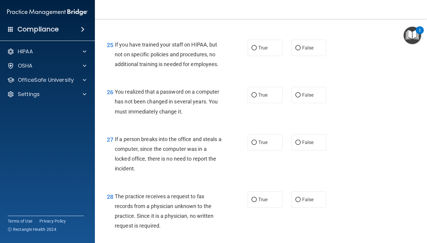
scroll to position [1340, 0]
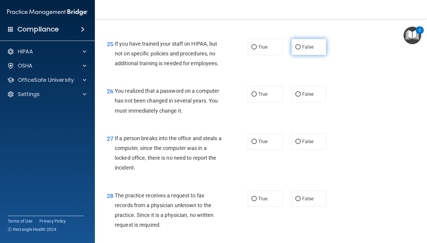
click at [307, 54] on label "False" at bounding box center [308, 47] width 35 height 16
click at [300, 49] on input "False" at bounding box center [297, 47] width 5 height 4
radio input "true"
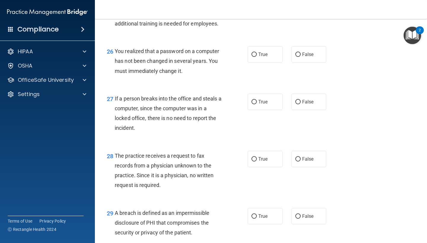
scroll to position [1381, 0]
click at [254, 55] on input "True" at bounding box center [253, 54] width 5 height 4
radio input "true"
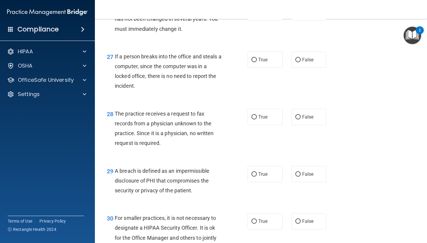
scroll to position [1424, 0]
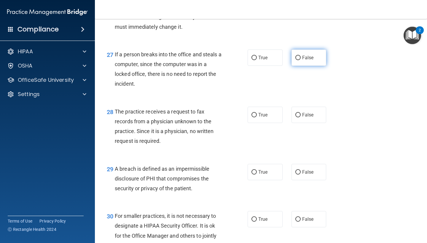
click at [303, 58] on span "False" at bounding box center [308, 58] width 12 height 6
click at [300, 58] on input "False" at bounding box center [297, 58] width 5 height 4
radio input "true"
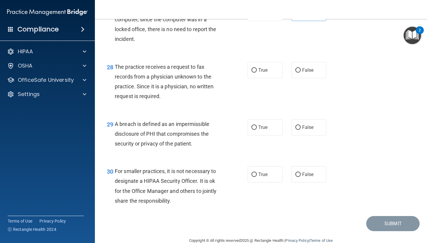
scroll to position [1470, 0]
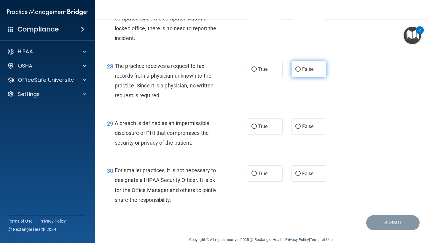
click at [307, 69] on label "False" at bounding box center [308, 69] width 35 height 16
click at [300, 69] on input "False" at bounding box center [297, 69] width 5 height 4
radio input "true"
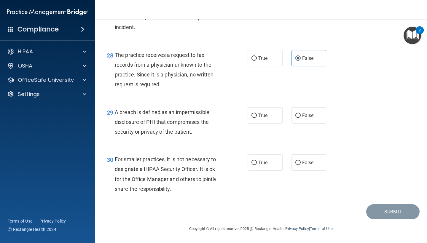
scroll to position [1483, 0]
click at [261, 116] on span "True" at bounding box center [262, 116] width 9 height 6
click at [257, 116] on input "True" at bounding box center [253, 115] width 5 height 4
radio input "true"
click at [298, 167] on label "False" at bounding box center [308, 162] width 35 height 16
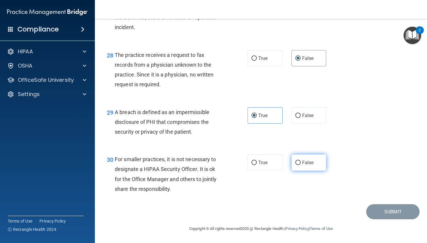
click at [298, 165] on input "False" at bounding box center [297, 163] width 5 height 4
radio input "true"
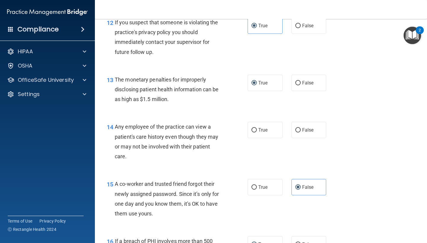
scroll to position [604, 0]
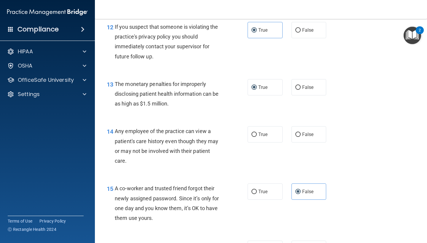
click at [244, 132] on div "14 Any employee of the practice can view a patient's care history even though t…" at bounding box center [177, 147] width 159 height 42
click at [252, 133] on input "True" at bounding box center [253, 134] width 5 height 4
radio input "true"
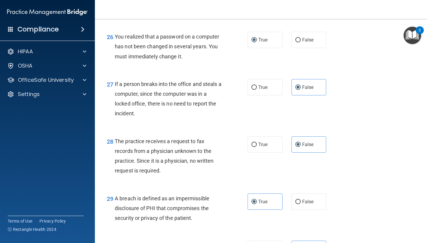
scroll to position [1483, 0]
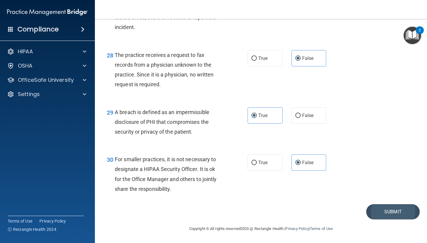
click at [375, 209] on button "Submit" at bounding box center [392, 211] width 53 height 15
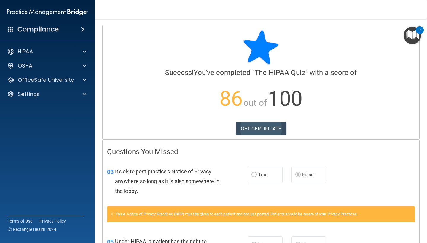
click at [271, 130] on link "GET CERTIFICATE" at bounding box center [261, 128] width 51 height 13
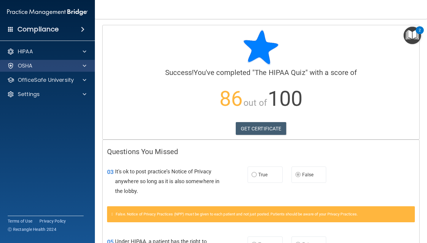
click at [85, 68] on span at bounding box center [85, 65] width 4 height 7
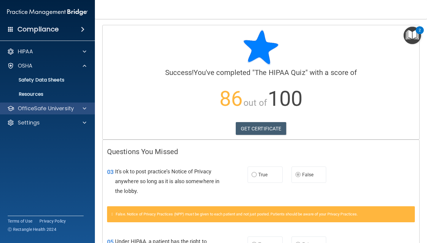
click at [85, 108] on span at bounding box center [85, 108] width 4 height 7
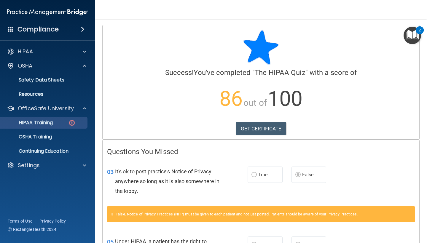
click at [59, 123] on div "HIPAA Training" at bounding box center [44, 123] width 81 height 6
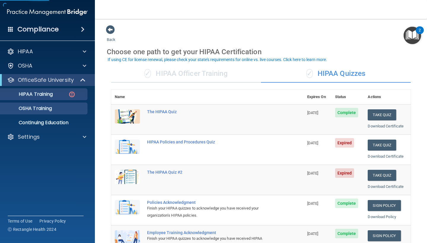
click at [63, 108] on div "OSHA Training" at bounding box center [44, 108] width 81 height 6
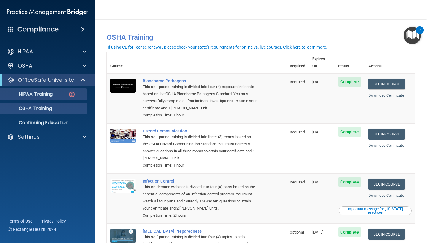
click at [53, 95] on p "HIPAA Training" at bounding box center [28, 94] width 49 height 6
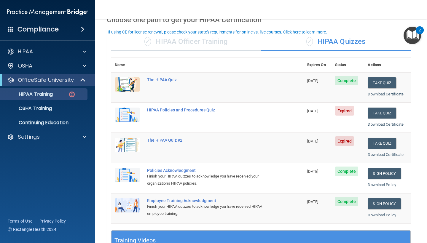
scroll to position [32, 0]
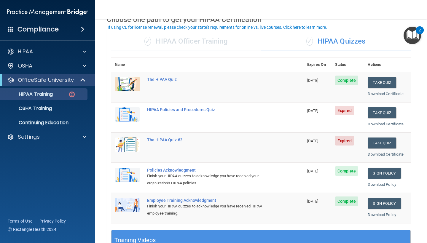
click at [378, 116] on td "Take Quiz Download Certificate" at bounding box center [387, 117] width 47 height 30
click at [378, 115] on button "Take Quiz" at bounding box center [381, 112] width 28 height 11
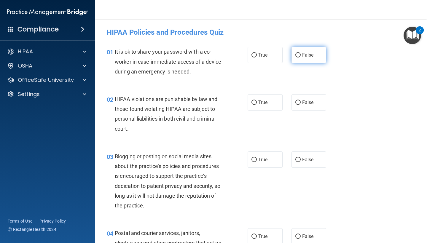
click at [295, 55] on label "False" at bounding box center [308, 55] width 35 height 16
click at [295, 55] on input "False" at bounding box center [297, 55] width 5 height 4
radio input "true"
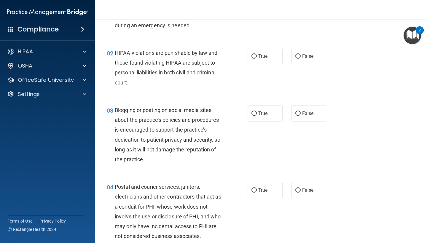
scroll to position [47, 0]
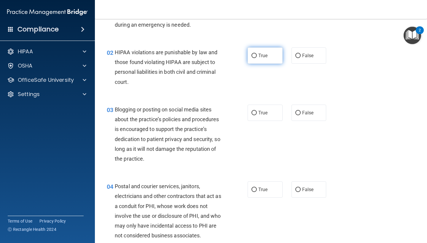
click at [252, 59] on label "True" at bounding box center [264, 55] width 35 height 16
click at [252, 58] on input "True" at bounding box center [253, 56] width 5 height 4
radio input "true"
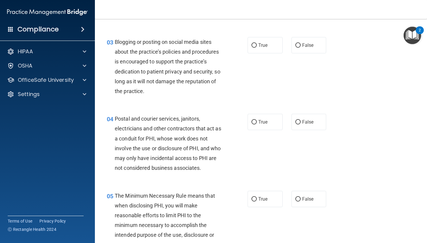
scroll to position [115, 0]
click at [262, 48] on label "True" at bounding box center [264, 45] width 35 height 16
click at [257, 47] on input "True" at bounding box center [253, 45] width 5 height 4
radio input "true"
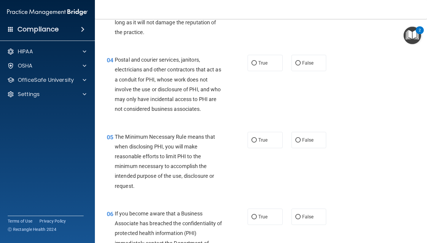
scroll to position [175, 0]
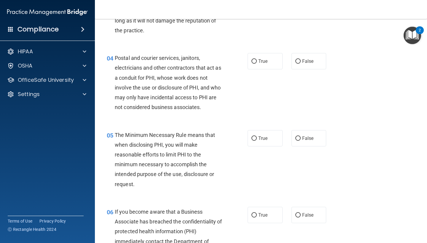
click at [257, 69] on div "04 Postal and courier services, janitors, electricians and other contractors th…" at bounding box center [260, 84] width 317 height 77
click at [257, 65] on label "True" at bounding box center [264, 61] width 35 height 16
click at [257, 64] on input "True" at bounding box center [253, 61] width 5 height 4
radio input "true"
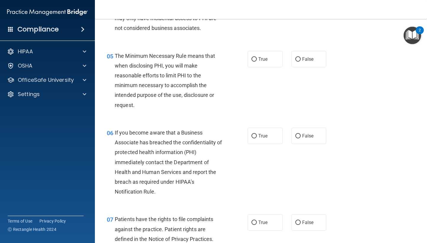
scroll to position [259, 0]
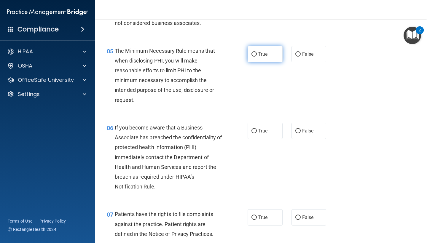
click at [264, 58] on label "True" at bounding box center [264, 54] width 35 height 16
click at [257, 57] on input "True" at bounding box center [253, 54] width 5 height 4
radio input "true"
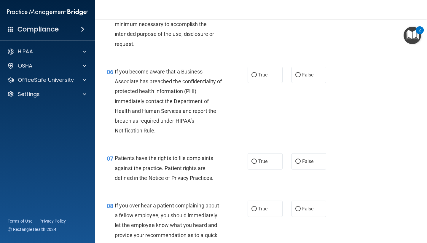
scroll to position [332, 0]
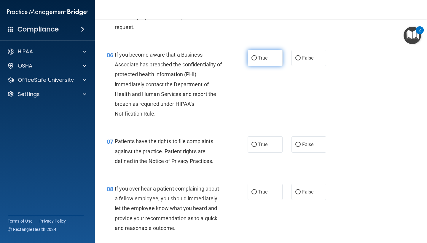
click at [276, 57] on label "True" at bounding box center [264, 58] width 35 height 16
click at [257, 57] on input "True" at bounding box center [253, 58] width 5 height 4
radio input "true"
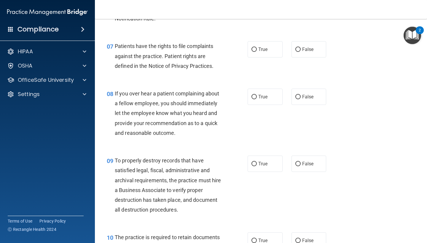
scroll to position [428, 0]
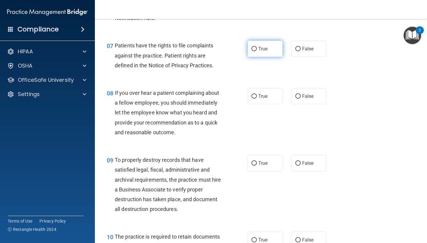
click at [256, 51] on label "True" at bounding box center [264, 49] width 35 height 16
click at [256, 51] on input "True" at bounding box center [253, 49] width 5 height 4
radio input "true"
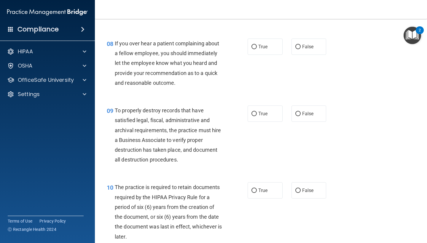
scroll to position [478, 0]
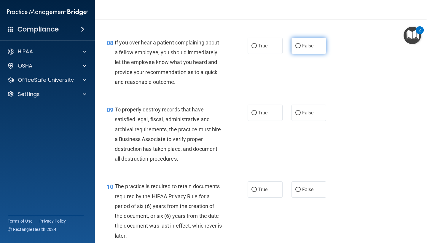
click at [296, 45] on input "False" at bounding box center [297, 46] width 5 height 4
radio input "true"
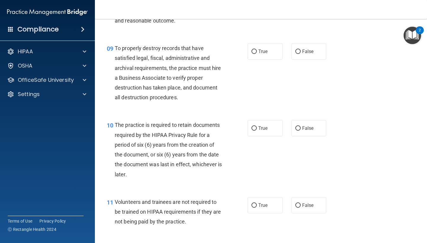
scroll to position [540, 0]
click at [308, 50] on span "False" at bounding box center [308, 51] width 12 height 6
click at [300, 50] on input "False" at bounding box center [297, 51] width 5 height 4
radio input "true"
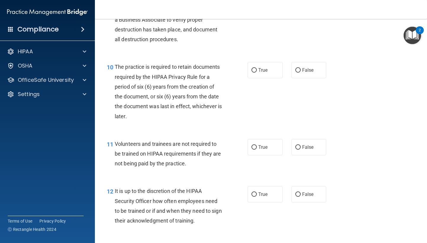
scroll to position [599, 0]
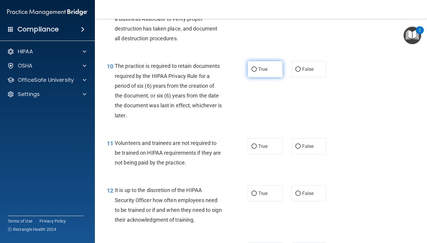
click at [248, 68] on label "True" at bounding box center [264, 69] width 35 height 16
click at [251, 68] on input "True" at bounding box center [253, 69] width 5 height 4
radio input "true"
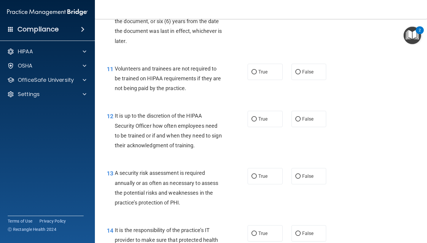
scroll to position [678, 0]
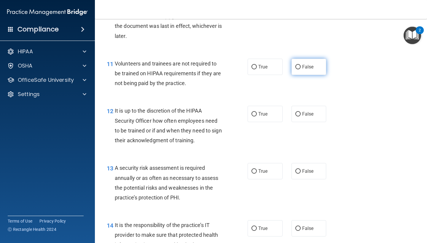
click at [306, 64] on span "False" at bounding box center [308, 67] width 12 height 6
click at [300, 65] on input "False" at bounding box center [297, 67] width 5 height 4
radio input "true"
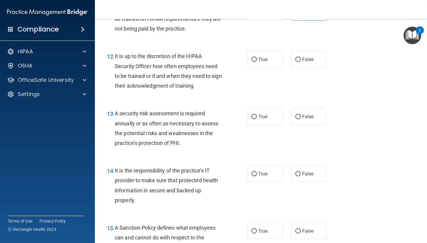
scroll to position [738, 0]
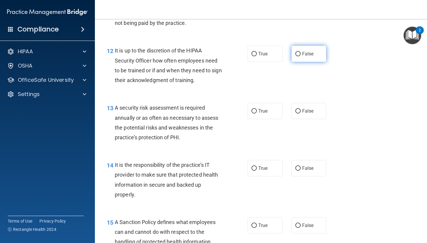
click at [296, 52] on input "False" at bounding box center [297, 54] width 5 height 4
radio input "true"
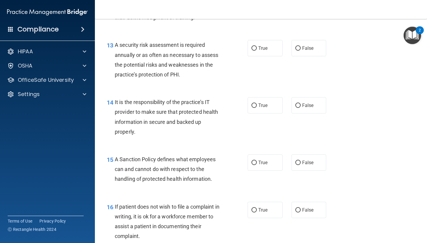
scroll to position [803, 0]
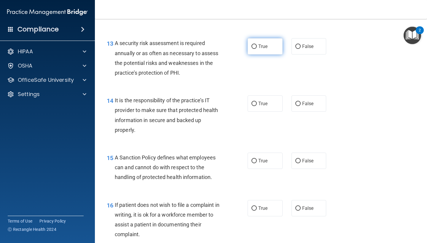
click at [259, 44] on span "True" at bounding box center [262, 47] width 9 height 6
click at [257, 44] on input "True" at bounding box center [253, 46] width 5 height 4
radio input "true"
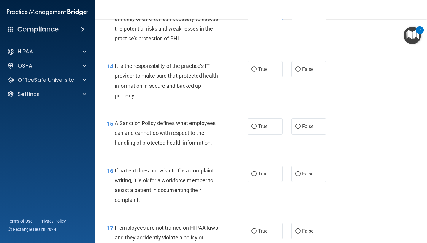
scroll to position [842, 0]
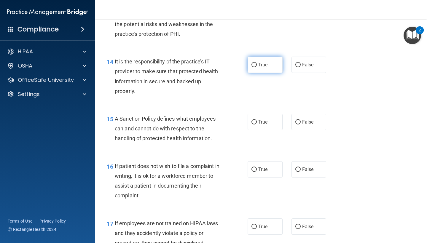
click at [248, 63] on label "True" at bounding box center [264, 65] width 35 height 16
click at [251, 63] on input "True" at bounding box center [253, 65] width 5 height 4
radio input "true"
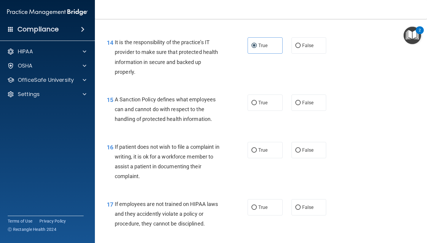
scroll to position [863, 0]
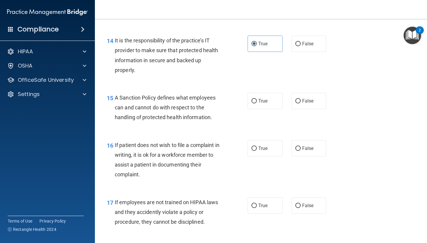
click at [306, 49] on div "14 It is the responsibility of the practice’s IT provider to make sure that pro…" at bounding box center [260, 56] width 317 height 57
click at [306, 47] on label "False" at bounding box center [308, 44] width 35 height 16
click at [300, 46] on input "False" at bounding box center [297, 44] width 5 height 4
radio input "true"
radio input "false"
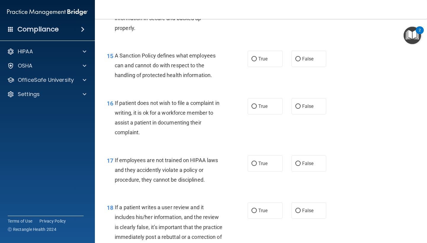
scroll to position [906, 0]
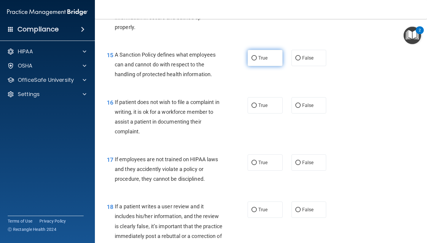
click at [248, 54] on label "True" at bounding box center [264, 58] width 35 height 16
click at [251, 56] on input "True" at bounding box center [253, 58] width 5 height 4
radio input "true"
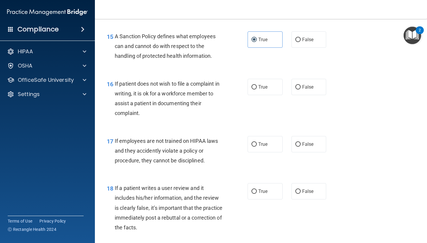
scroll to position [924, 0]
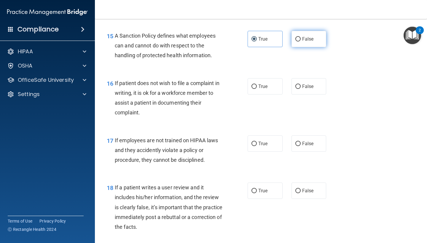
click at [315, 41] on label "False" at bounding box center [308, 39] width 35 height 16
click at [300, 41] on input "False" at bounding box center [297, 39] width 5 height 4
radio input "true"
radio input "false"
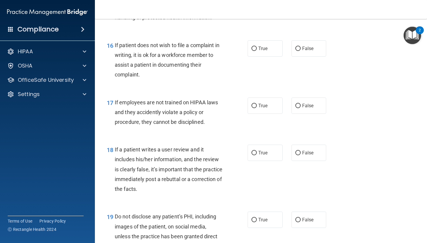
scroll to position [963, 0]
click at [249, 49] on label "True" at bounding box center [264, 48] width 35 height 16
click at [251, 49] on input "True" at bounding box center [253, 48] width 5 height 4
radio input "true"
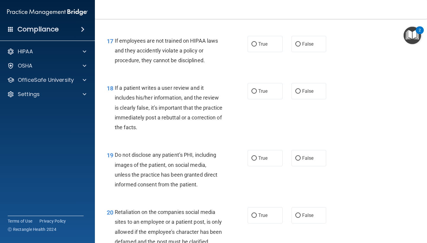
scroll to position [1026, 0]
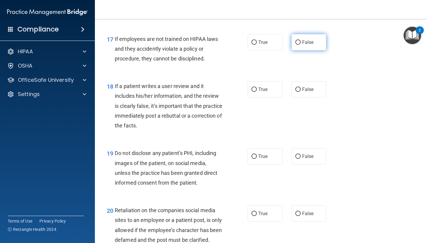
click at [307, 42] on label "False" at bounding box center [308, 42] width 35 height 16
click at [300, 42] on input "False" at bounding box center [297, 42] width 5 height 4
radio input "true"
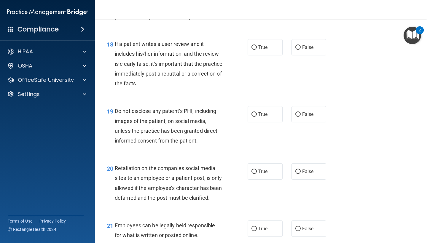
scroll to position [1072, 0]
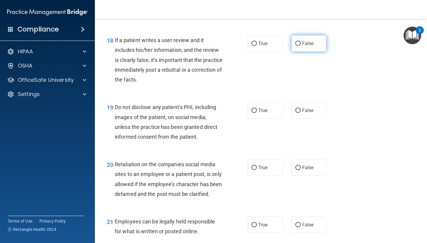
click at [303, 41] on span "False" at bounding box center [308, 44] width 12 height 6
click at [300, 41] on input "False" at bounding box center [297, 43] width 5 height 4
radio input "true"
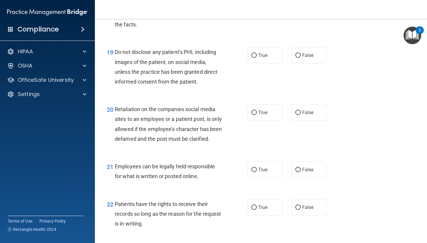
scroll to position [1133, 0]
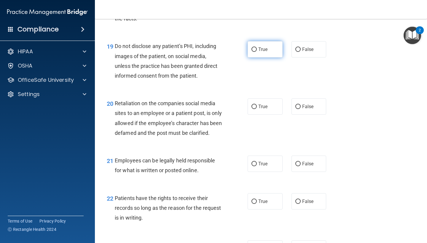
click at [265, 51] on label "True" at bounding box center [264, 49] width 35 height 16
click at [257, 51] on input "True" at bounding box center [253, 49] width 5 height 4
radio input "true"
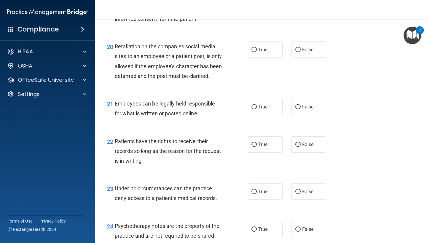
scroll to position [1191, 0]
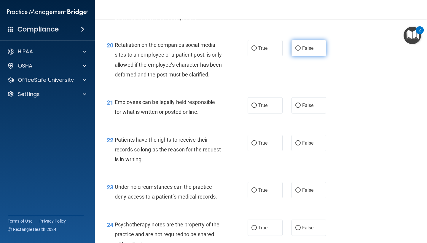
click at [295, 44] on label "False" at bounding box center [308, 48] width 35 height 16
click at [295, 46] on input "False" at bounding box center [297, 48] width 5 height 4
radio input "true"
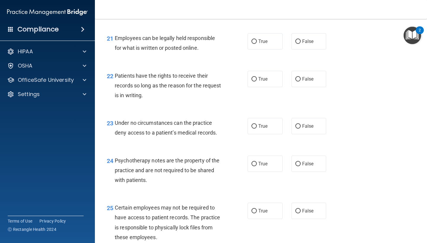
scroll to position [1257, 0]
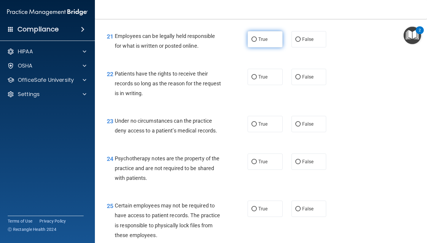
click at [260, 42] on span "True" at bounding box center [262, 39] width 9 height 6
click at [257, 42] on input "True" at bounding box center [253, 39] width 5 height 4
radio input "true"
click at [263, 85] on label "True" at bounding box center [264, 77] width 35 height 16
click at [257, 79] on input "True" at bounding box center [253, 77] width 5 height 4
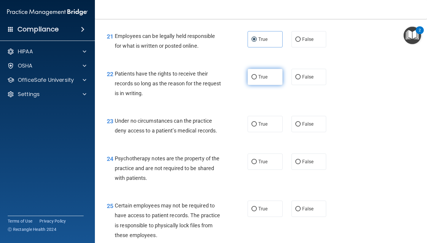
radio input "true"
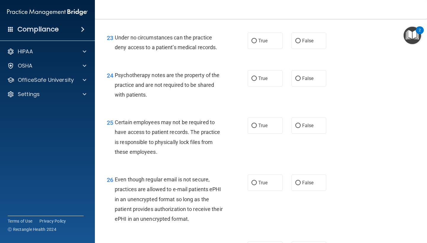
scroll to position [1341, 0]
click at [259, 48] on label "True" at bounding box center [264, 40] width 35 height 16
click at [257, 43] on input "True" at bounding box center [253, 40] width 5 height 4
radio input "true"
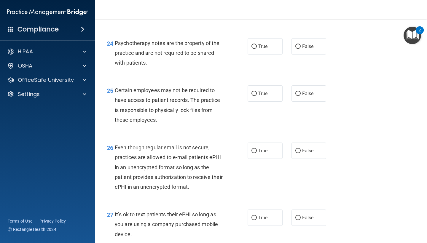
scroll to position [1376, 0]
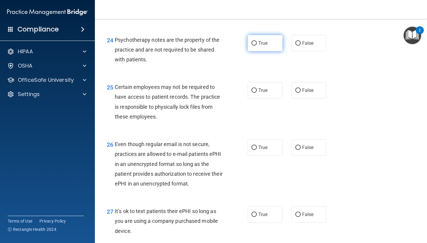
click at [260, 49] on label "True" at bounding box center [264, 43] width 35 height 16
click at [257, 46] on input "True" at bounding box center [253, 43] width 5 height 4
radio input "true"
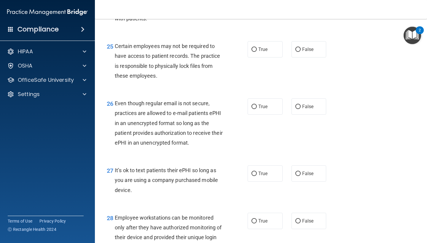
scroll to position [1418, 0]
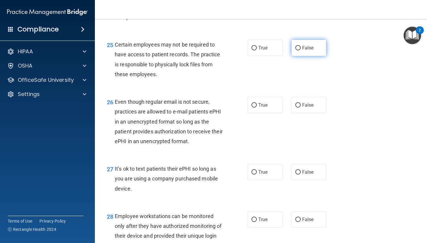
click at [300, 55] on label "False" at bounding box center [308, 48] width 35 height 16
click at [300, 50] on input "False" at bounding box center [297, 48] width 5 height 4
radio input "true"
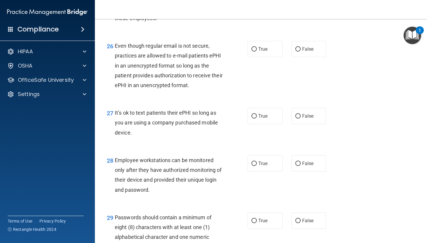
scroll to position [1476, 0]
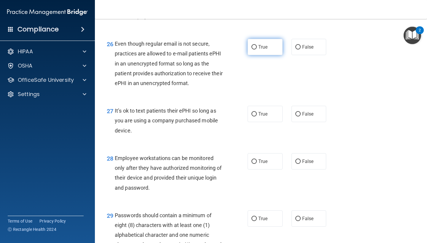
click at [250, 55] on label "True" at bounding box center [264, 47] width 35 height 16
click at [251, 49] on input "True" at bounding box center [253, 47] width 5 height 4
radio input "true"
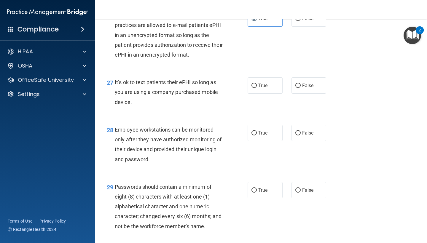
scroll to position [1503, 0]
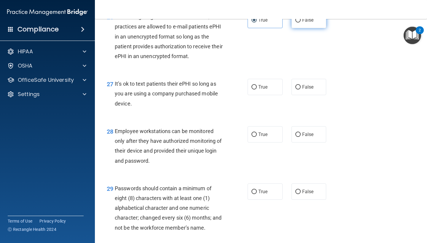
click at [307, 28] on label "False" at bounding box center [308, 20] width 35 height 16
click at [300, 23] on input "False" at bounding box center [297, 20] width 5 height 4
radio input "true"
radio input "false"
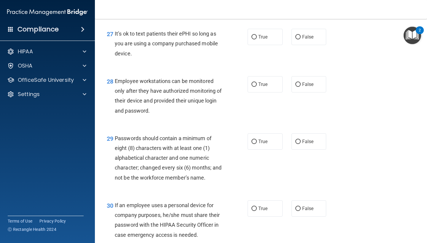
scroll to position [1556, 0]
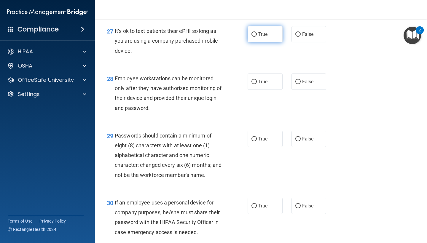
click at [263, 40] on label "True" at bounding box center [264, 34] width 35 height 16
click at [257, 37] on input "True" at bounding box center [253, 34] width 5 height 4
radio input "true"
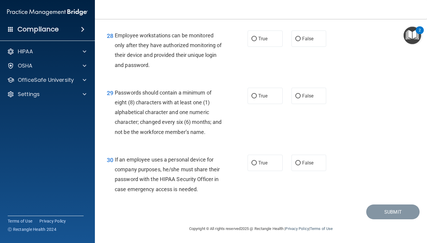
scroll to position [1600, 0]
click at [263, 38] on span "True" at bounding box center [262, 39] width 9 height 6
click at [257, 38] on input "True" at bounding box center [253, 39] width 5 height 4
radio input "true"
click at [265, 96] on span "True" at bounding box center [262, 96] width 9 height 6
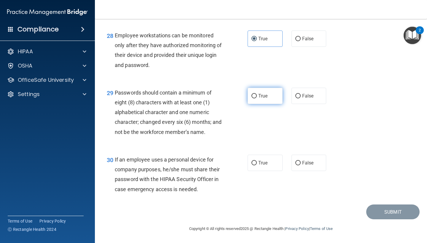
click at [257, 96] on input "True" at bounding box center [253, 96] width 5 height 4
radio input "true"
click at [316, 167] on label "False" at bounding box center [308, 163] width 35 height 16
click at [300, 165] on input "False" at bounding box center [297, 163] width 5 height 4
radio input "true"
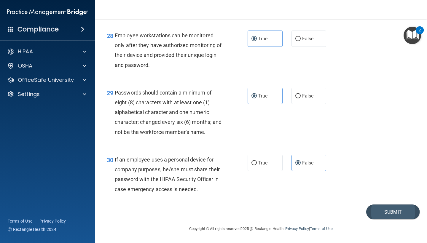
click at [390, 210] on button "Submit" at bounding box center [392, 211] width 53 height 15
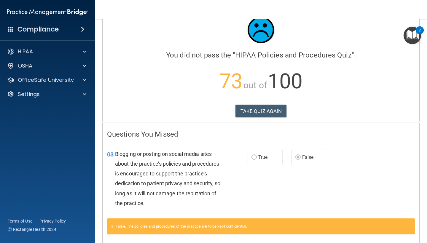
scroll to position [17, 0]
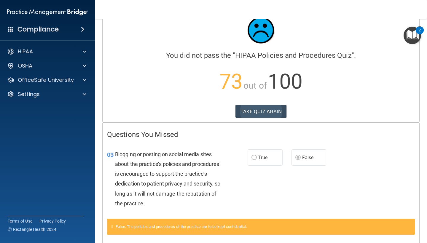
click at [266, 111] on button "TAKE QUIZ AGAIN" at bounding box center [260, 111] width 51 height 13
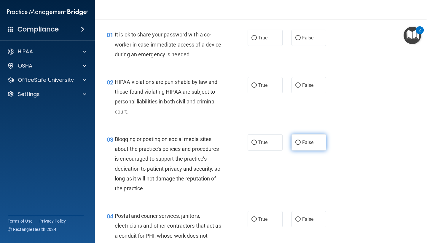
click at [294, 136] on label "False" at bounding box center [308, 142] width 35 height 16
click at [295, 140] on input "False" at bounding box center [297, 142] width 5 height 4
radio input "true"
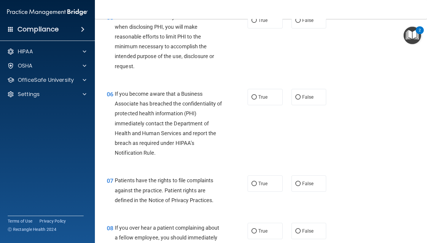
scroll to position [305, 0]
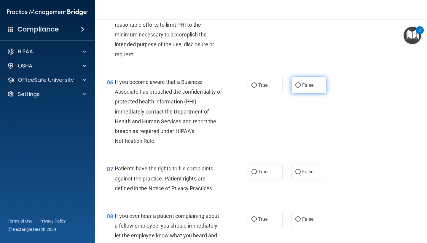
click at [319, 82] on label "False" at bounding box center [308, 85] width 35 height 16
click at [300, 83] on input "False" at bounding box center [297, 85] width 5 height 4
radio input "true"
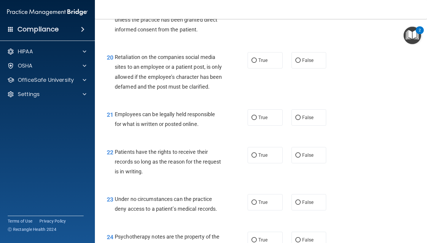
scroll to position [1183, 0]
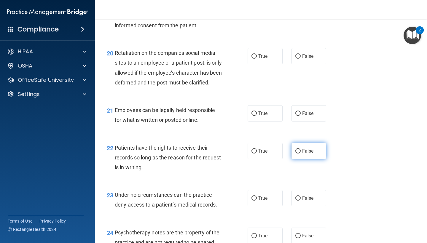
click at [297, 158] on label "False" at bounding box center [308, 151] width 35 height 16
click at [297, 153] on input "False" at bounding box center [297, 151] width 5 height 4
radio input "true"
click at [303, 188] on div "23 Under no circumstances can the practice deny access to a patient’s medical r…" at bounding box center [260, 201] width 317 height 37
click at [304, 197] on label "False" at bounding box center [308, 198] width 35 height 16
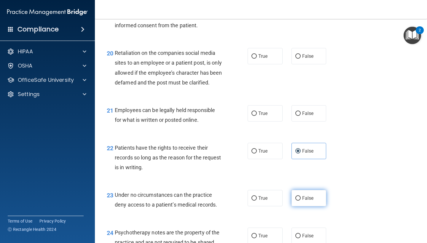
click at [300, 197] on input "False" at bounding box center [297, 198] width 5 height 4
radio input "true"
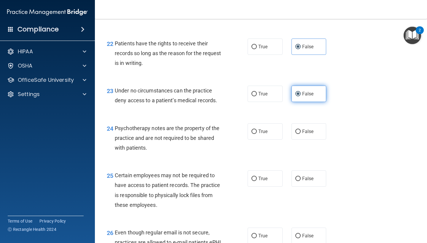
scroll to position [1303, 0]
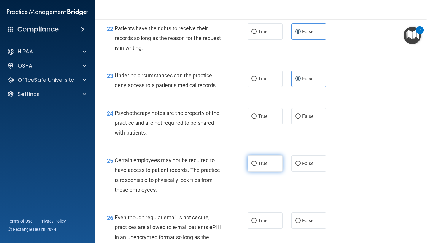
click at [273, 169] on label "True" at bounding box center [264, 163] width 35 height 16
click at [257, 166] on input "True" at bounding box center [253, 163] width 5 height 4
radio input "true"
click at [270, 221] on label "True" at bounding box center [264, 220] width 35 height 16
click at [257, 221] on input "True" at bounding box center [253, 221] width 5 height 4
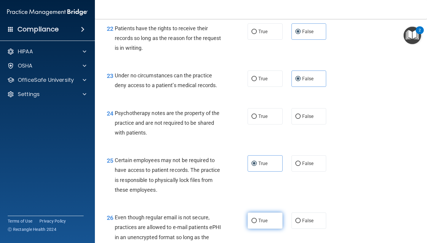
radio input "true"
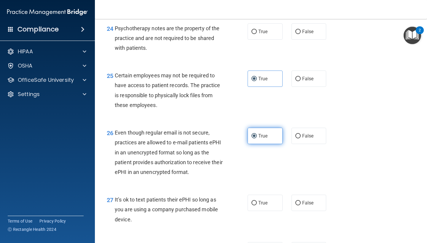
scroll to position [1393, 0]
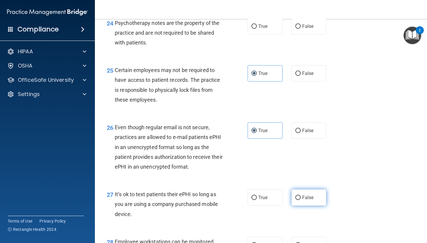
click at [306, 200] on span "False" at bounding box center [308, 198] width 12 height 6
click at [300, 200] on input "False" at bounding box center [297, 198] width 5 height 4
radio input "true"
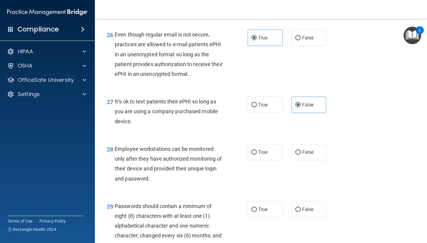
scroll to position [1487, 0]
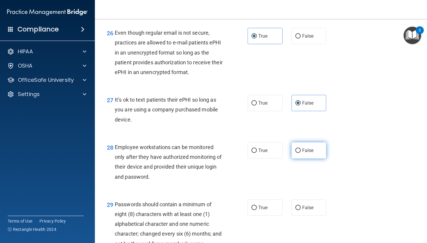
click at [316, 158] on label "False" at bounding box center [308, 150] width 35 height 16
click at [300, 153] on input "False" at bounding box center [297, 150] width 5 height 4
radio input "true"
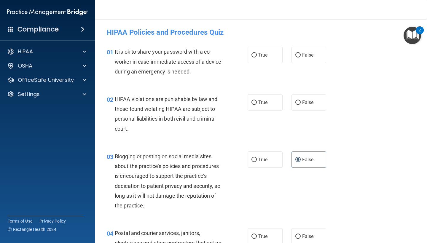
scroll to position [0, 0]
click at [305, 59] on label "False" at bounding box center [308, 55] width 35 height 16
click at [300, 57] on input "False" at bounding box center [297, 55] width 5 height 4
radio input "true"
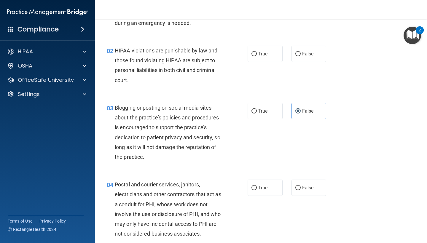
scroll to position [52, 0]
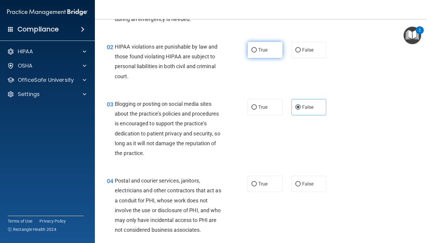
click at [255, 51] on input "True" at bounding box center [253, 50] width 5 height 4
radio input "true"
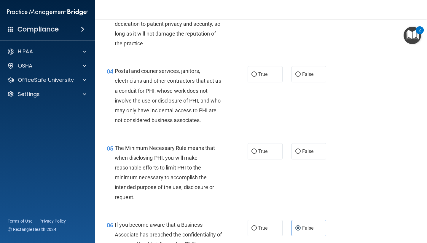
scroll to position [171, 0]
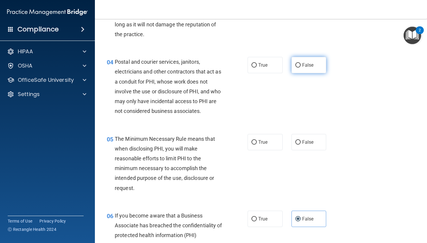
click at [301, 69] on label "False" at bounding box center [308, 65] width 35 height 16
click at [300, 68] on input "False" at bounding box center [297, 65] width 5 height 4
radio input "true"
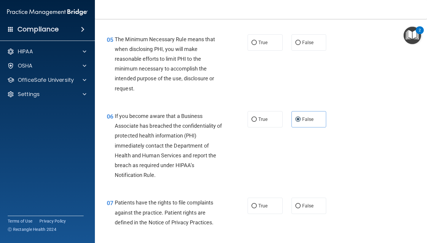
scroll to position [274, 0]
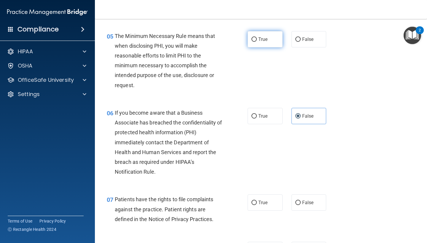
click at [259, 33] on label "True" at bounding box center [264, 39] width 35 height 16
click at [257, 37] on input "True" at bounding box center [253, 39] width 5 height 4
radio input "true"
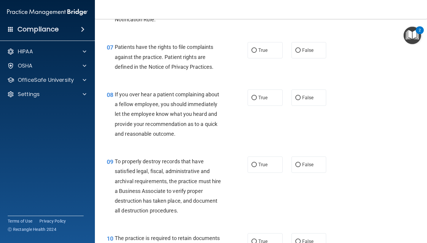
scroll to position [431, 0]
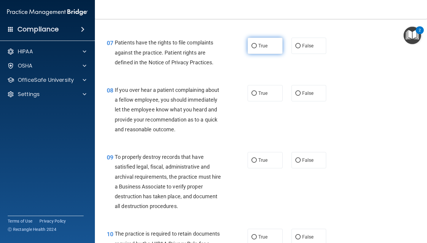
click at [259, 48] on label "True" at bounding box center [264, 46] width 35 height 16
click at [257, 48] on input "True" at bounding box center [253, 46] width 5 height 4
radio input "true"
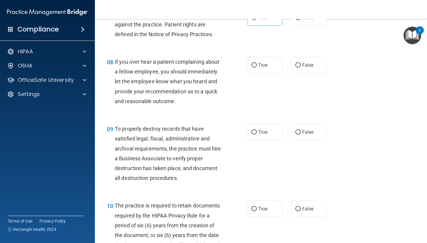
scroll to position [464, 0]
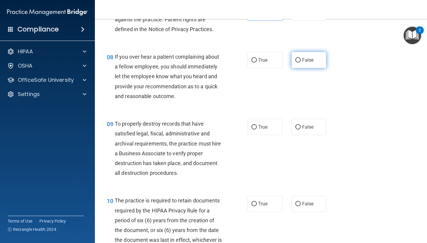
click at [305, 57] on span "False" at bounding box center [308, 60] width 12 height 6
click at [300, 58] on input "False" at bounding box center [297, 60] width 5 height 4
radio input "true"
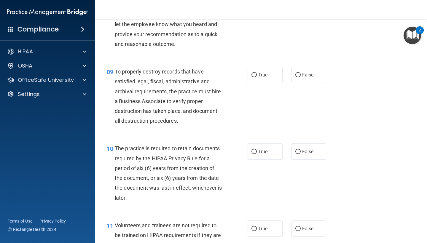
scroll to position [526, 0]
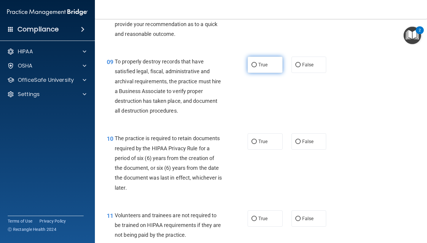
click at [255, 65] on label "True" at bounding box center [264, 65] width 35 height 16
click at [255, 65] on input "True" at bounding box center [253, 65] width 5 height 4
radio input "true"
click at [299, 73] on div "09 To properly destroy records that have satisfied legal, fiscal, administrativ…" at bounding box center [260, 87] width 317 height 77
click at [300, 63] on label "False" at bounding box center [308, 65] width 35 height 16
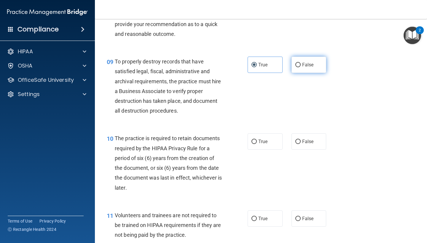
click at [300, 63] on input "False" at bounding box center [297, 65] width 5 height 4
radio input "true"
radio input "false"
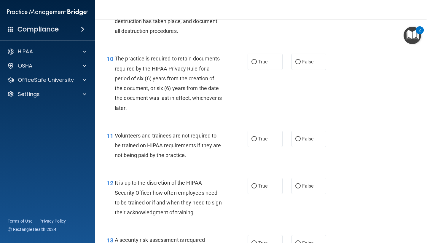
scroll to position [610, 0]
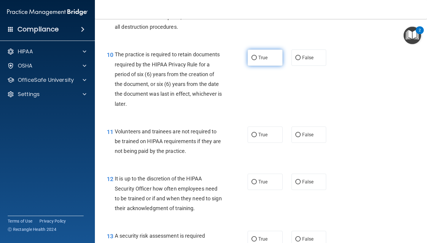
click at [251, 56] on input "True" at bounding box center [253, 58] width 5 height 4
radio input "true"
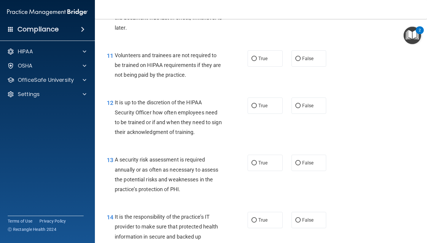
scroll to position [688, 0]
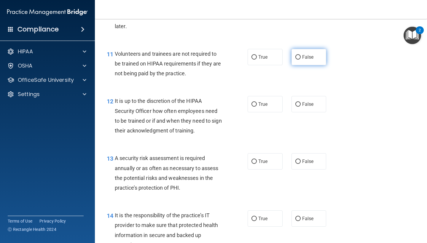
click at [310, 55] on span "False" at bounding box center [308, 57] width 12 height 6
click at [300, 55] on input "False" at bounding box center [297, 57] width 5 height 4
radio input "true"
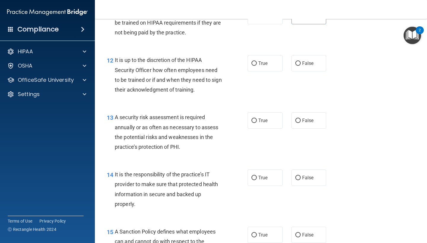
scroll to position [731, 0]
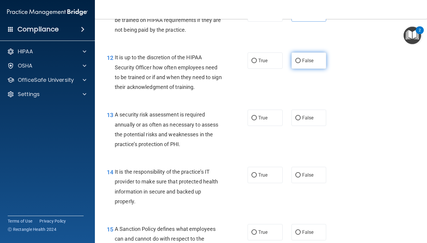
click at [297, 60] on label "False" at bounding box center [308, 60] width 35 height 16
click at [297, 60] on input "False" at bounding box center [297, 61] width 5 height 4
radio input "true"
click at [249, 113] on label "True" at bounding box center [264, 118] width 35 height 16
click at [251, 116] on input "True" at bounding box center [253, 118] width 5 height 4
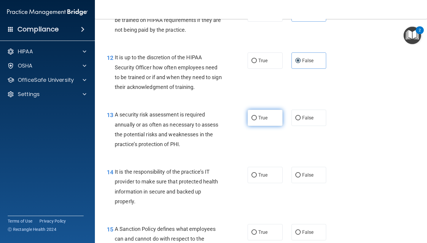
radio input "true"
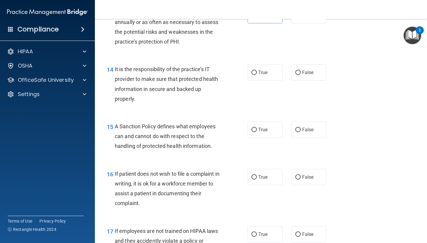
scroll to position [835, 0]
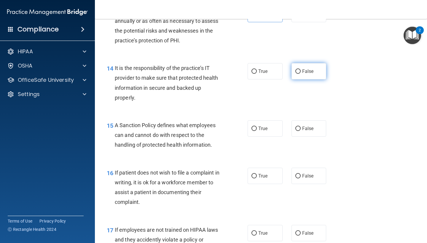
click at [293, 67] on label "False" at bounding box center [308, 71] width 35 height 16
click at [295, 69] on input "False" at bounding box center [297, 71] width 5 height 4
radio input "true"
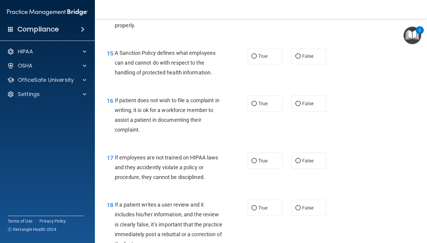
scroll to position [910, 0]
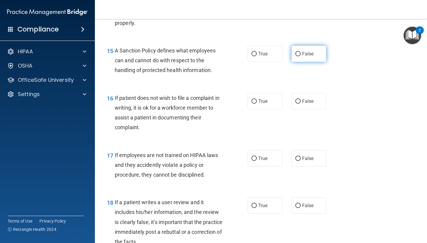
click at [308, 46] on label "False" at bounding box center [308, 54] width 35 height 16
click at [300, 52] on input "False" at bounding box center [297, 54] width 5 height 4
radio input "true"
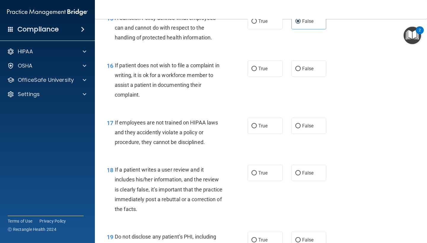
scroll to position [944, 0]
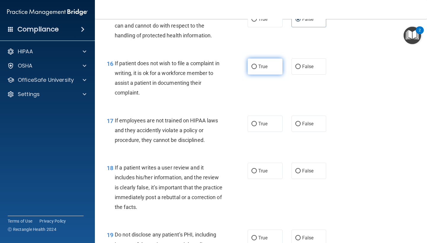
click at [260, 58] on label "True" at bounding box center [264, 66] width 35 height 16
click at [257, 65] on input "True" at bounding box center [253, 67] width 5 height 4
radio input "true"
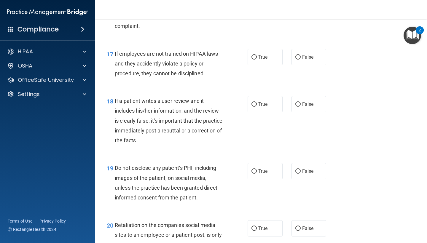
scroll to position [1012, 0]
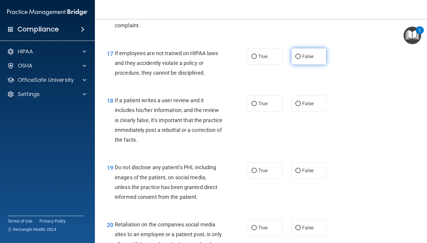
click at [311, 59] on label "False" at bounding box center [308, 56] width 35 height 16
click at [300, 59] on input "False" at bounding box center [297, 57] width 5 height 4
radio input "true"
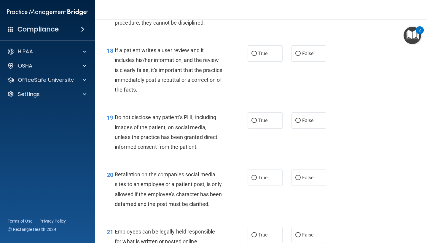
scroll to position [1068, 0]
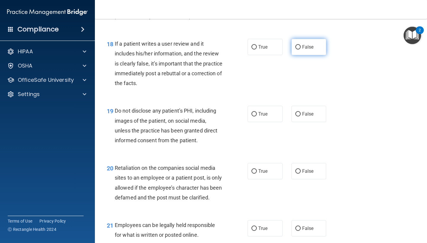
click at [304, 44] on span "False" at bounding box center [308, 47] width 12 height 6
click at [300, 45] on input "False" at bounding box center [297, 47] width 5 height 4
radio input "true"
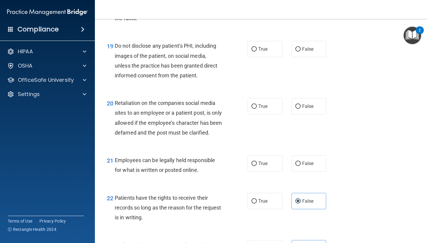
scroll to position [1134, 0]
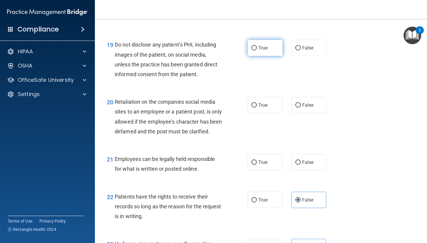
click at [262, 46] on label "True" at bounding box center [264, 48] width 35 height 16
click at [257, 46] on input "True" at bounding box center [253, 48] width 5 height 4
radio input "true"
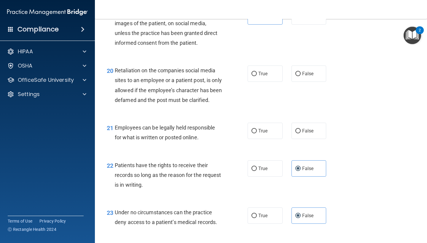
scroll to position [1167, 0]
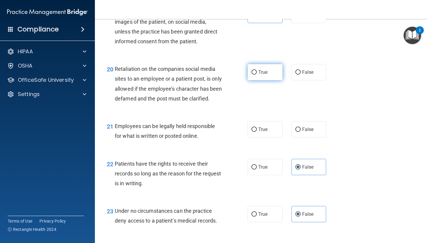
click at [252, 70] on input "True" at bounding box center [253, 72] width 5 height 4
radio input "true"
click at [299, 64] on label "False" at bounding box center [308, 72] width 35 height 16
click at [299, 70] on input "False" at bounding box center [297, 72] width 5 height 4
radio input "true"
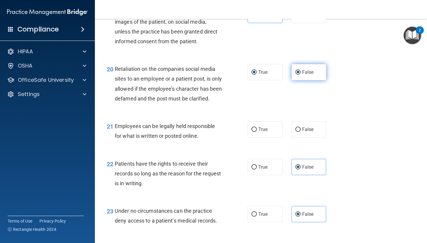
radio input "false"
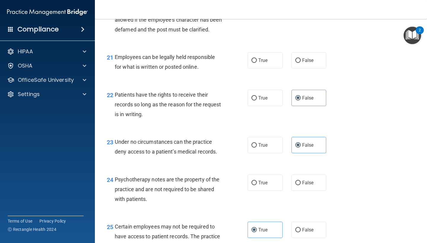
scroll to position [1237, 0]
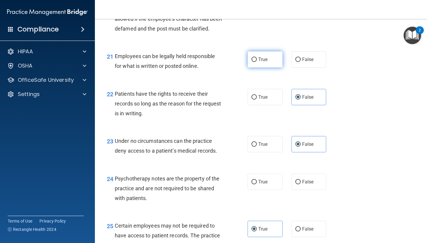
click at [267, 62] on span "True" at bounding box center [262, 60] width 9 height 6
click at [257, 62] on input "True" at bounding box center [253, 59] width 5 height 4
radio input "true"
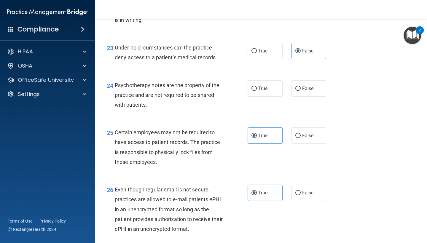
scroll to position [1332, 0]
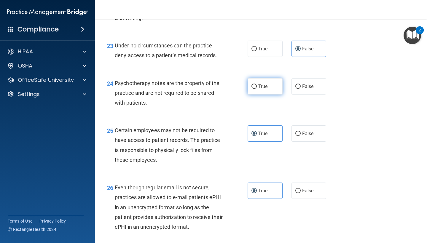
click at [252, 89] on input "True" at bounding box center [253, 86] width 5 height 4
radio input "true"
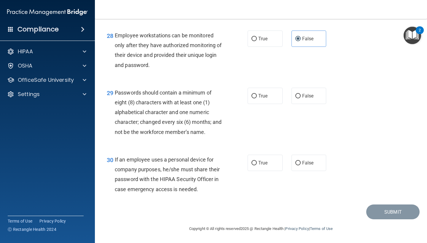
scroll to position [1600, 0]
click at [259, 93] on label "True" at bounding box center [264, 96] width 35 height 16
click at [257, 94] on input "True" at bounding box center [253, 96] width 5 height 4
radio input "true"
click at [295, 161] on input "False" at bounding box center [297, 163] width 5 height 4
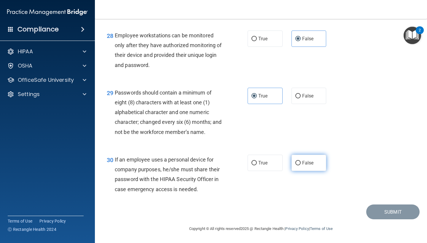
radio input "true"
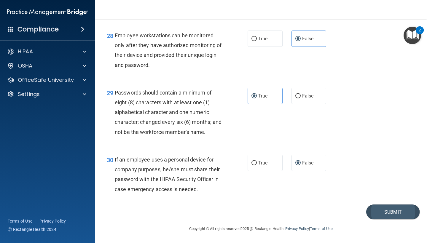
click at [368, 206] on button "Submit" at bounding box center [392, 211] width 53 height 15
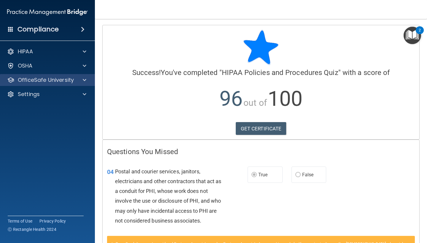
click at [86, 79] on span at bounding box center [85, 79] width 4 height 7
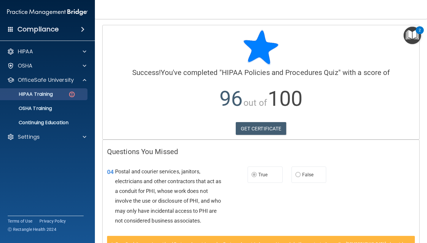
click at [66, 97] on div "HIPAA Training" at bounding box center [44, 94] width 81 height 6
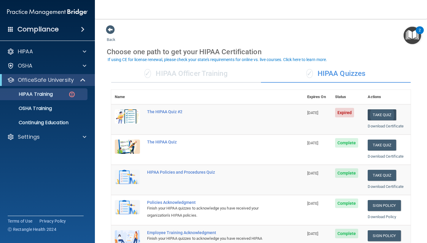
click at [373, 116] on button "Take Quiz" at bounding box center [381, 114] width 28 height 11
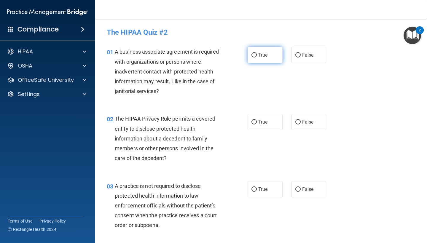
click at [254, 54] on input "True" at bounding box center [253, 55] width 5 height 4
radio input "true"
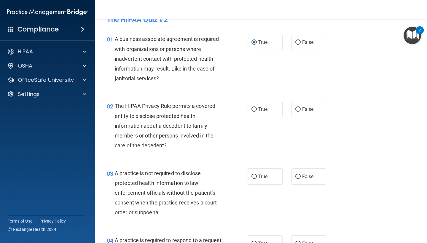
scroll to position [12, 0]
click at [299, 47] on label "False" at bounding box center [308, 42] width 35 height 16
click at [299, 45] on input "False" at bounding box center [297, 43] width 5 height 4
radio input "true"
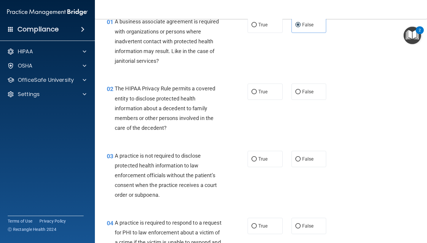
scroll to position [20, 0]
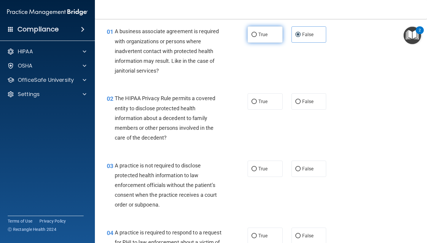
click at [265, 27] on label "True" at bounding box center [264, 34] width 35 height 16
click at [257, 33] on input "True" at bounding box center [253, 35] width 5 height 4
radio input "true"
radio input "false"
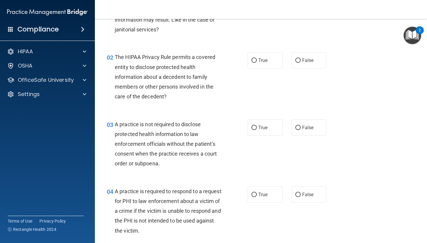
scroll to position [64, 0]
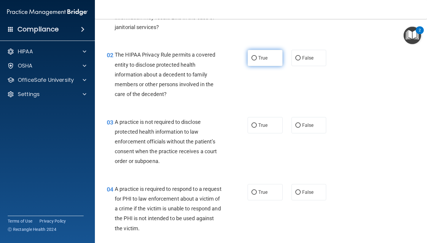
click at [266, 60] on span "True" at bounding box center [262, 58] width 9 height 6
click at [257, 60] on input "True" at bounding box center [253, 58] width 5 height 4
radio input "true"
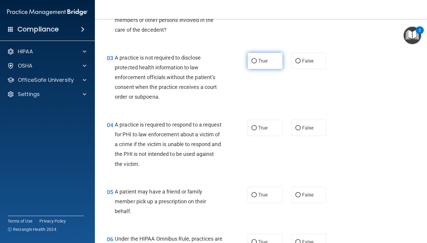
scroll to position [130, 0]
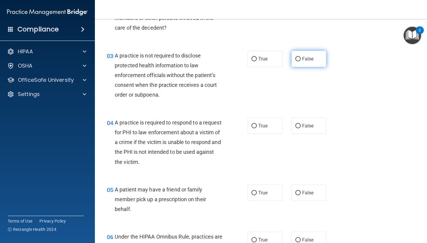
click at [303, 58] on span "False" at bounding box center [308, 59] width 12 height 6
click at [300, 58] on input "False" at bounding box center [297, 59] width 5 height 4
radio input "true"
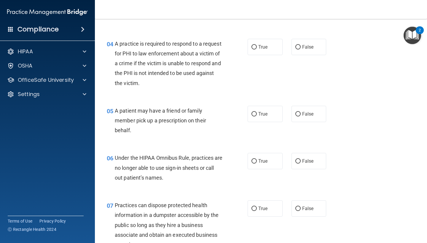
scroll to position [209, 0]
click at [300, 44] on label "False" at bounding box center [308, 47] width 35 height 16
click at [300, 45] on input "False" at bounding box center [297, 47] width 5 height 4
radio input "true"
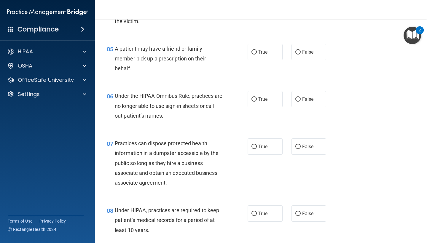
scroll to position [273, 0]
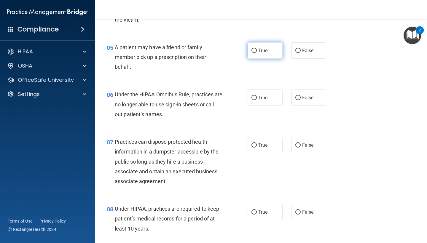
click at [260, 50] on span "True" at bounding box center [262, 51] width 9 height 6
click at [257, 50] on input "True" at bounding box center [253, 51] width 5 height 4
radio input "true"
click at [301, 96] on label "False" at bounding box center [308, 97] width 35 height 16
click at [300, 96] on input "False" at bounding box center [297, 98] width 5 height 4
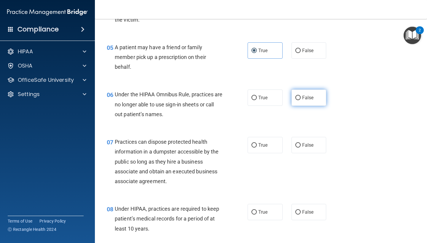
radio input "true"
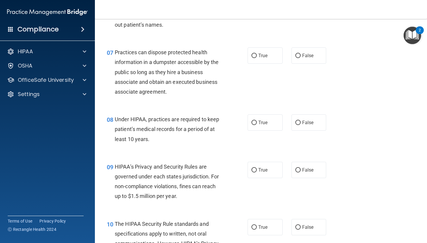
scroll to position [363, 0]
click at [289, 56] on div "True False" at bounding box center [289, 55] width 84 height 16
click at [298, 55] on input "False" at bounding box center [297, 55] width 5 height 4
radio input "true"
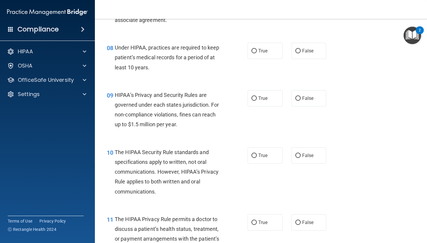
scroll to position [434, 0]
click at [263, 53] on label "True" at bounding box center [264, 50] width 35 height 16
click at [257, 53] on input "True" at bounding box center [253, 51] width 5 height 4
radio input "true"
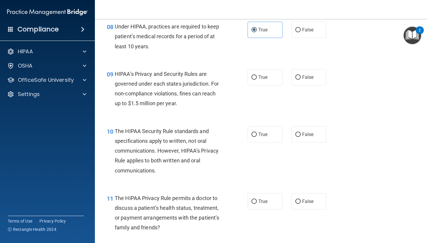
scroll to position [459, 0]
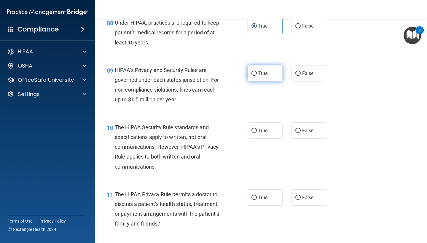
click at [266, 71] on span "True" at bounding box center [262, 74] width 9 height 6
click at [257, 71] on input "True" at bounding box center [253, 73] width 5 height 4
radio input "true"
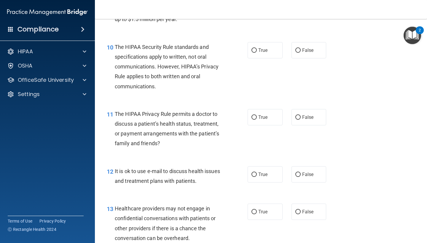
scroll to position [535, 0]
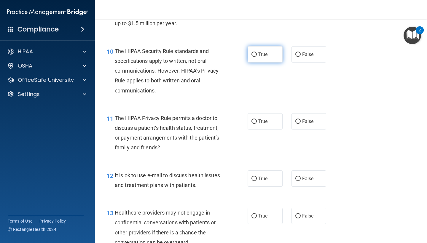
click at [259, 52] on span "True" at bounding box center [262, 55] width 9 height 6
click at [257, 52] on input "True" at bounding box center [253, 54] width 5 height 4
radio input "true"
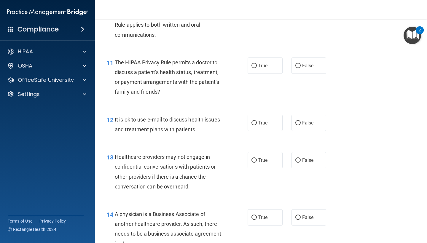
scroll to position [595, 0]
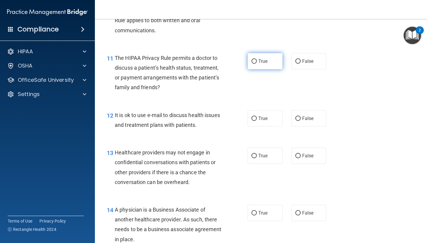
click at [271, 53] on label "True" at bounding box center [264, 61] width 35 height 16
click at [257, 59] on input "True" at bounding box center [253, 61] width 5 height 4
radio input "true"
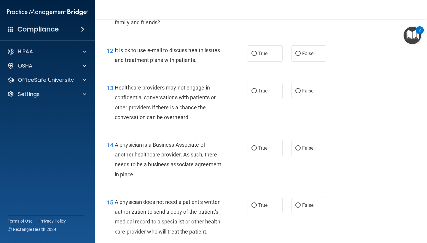
scroll to position [661, 0]
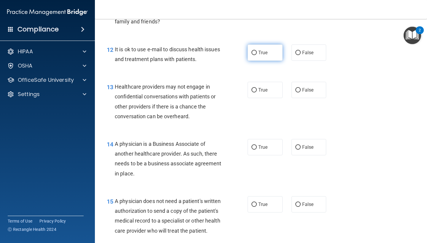
click at [257, 47] on label "True" at bounding box center [264, 52] width 35 height 16
click at [257, 51] on input "True" at bounding box center [253, 53] width 5 height 4
radio input "true"
click at [305, 62] on div "12 It is ok to use e-mail to discuss health issues and treatment plans with pat…" at bounding box center [260, 55] width 317 height 37
click at [302, 54] on label "False" at bounding box center [308, 52] width 35 height 16
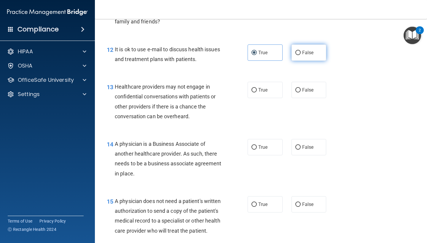
click at [300, 54] on input "False" at bounding box center [297, 53] width 5 height 4
radio input "true"
radio input "false"
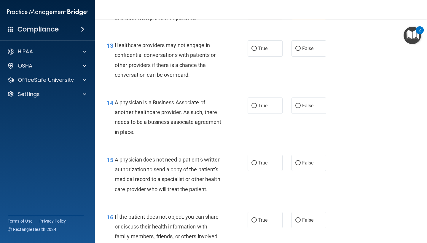
scroll to position [703, 0]
click at [259, 40] on label "True" at bounding box center [264, 48] width 35 height 16
click at [257, 46] on input "True" at bounding box center [253, 48] width 5 height 4
radio input "true"
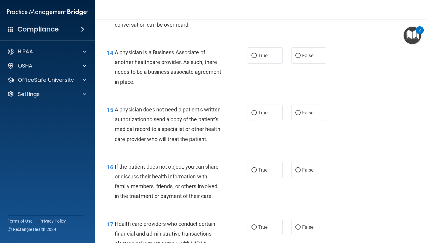
scroll to position [754, 0]
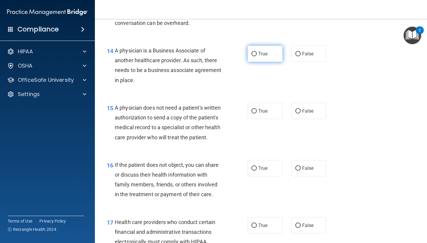
click at [275, 49] on label "True" at bounding box center [264, 54] width 35 height 16
click at [257, 52] on input "True" at bounding box center [253, 54] width 5 height 4
radio input "true"
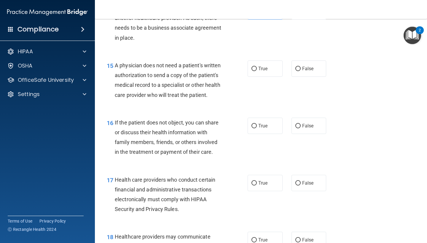
scroll to position [799, 0]
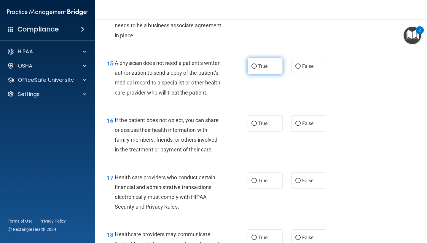
click at [266, 63] on span "True" at bounding box center [262, 66] width 9 height 6
click at [257, 64] on input "True" at bounding box center [253, 66] width 5 height 4
radio input "true"
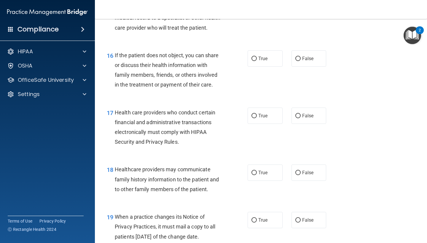
scroll to position [865, 0]
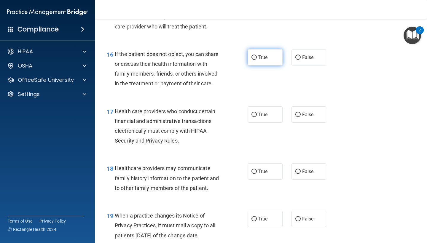
click at [274, 55] on label "True" at bounding box center [264, 57] width 35 height 16
click at [257, 55] on input "True" at bounding box center [253, 57] width 5 height 4
radio input "true"
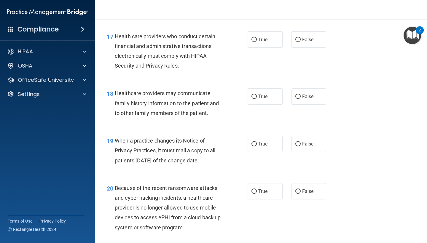
scroll to position [940, 0]
click at [257, 39] on label "True" at bounding box center [264, 39] width 35 height 16
click at [257, 39] on input "True" at bounding box center [253, 39] width 5 height 4
radio input "true"
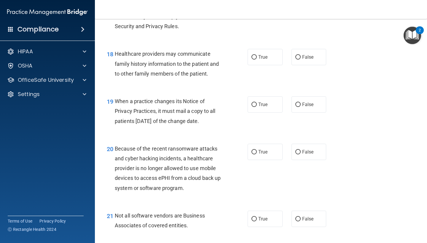
scroll to position [981, 0]
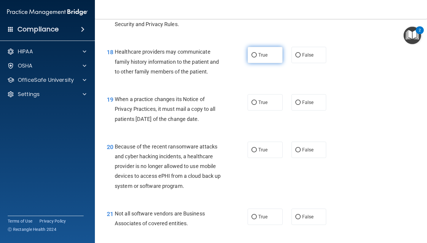
click at [248, 51] on label "True" at bounding box center [264, 55] width 35 height 16
click at [251, 53] on input "True" at bounding box center [253, 55] width 5 height 4
radio input "true"
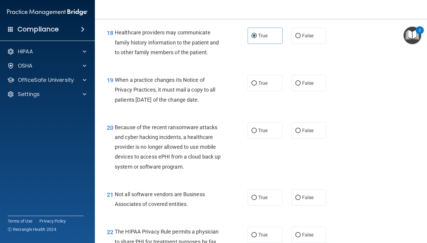
scroll to position [1003, 0]
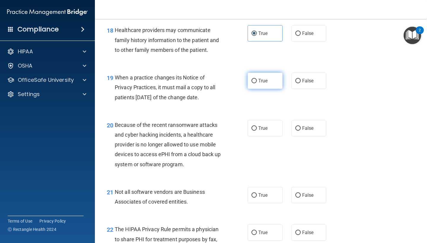
click at [254, 73] on label "True" at bounding box center [264, 81] width 35 height 16
click at [254, 79] on input "True" at bounding box center [253, 81] width 5 height 4
radio input "true"
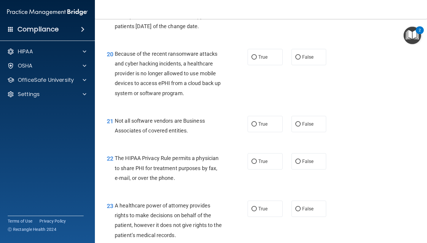
scroll to position [1079, 0]
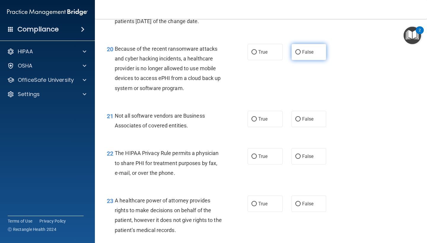
click at [297, 50] on input "False" at bounding box center [297, 52] width 5 height 4
radio input "true"
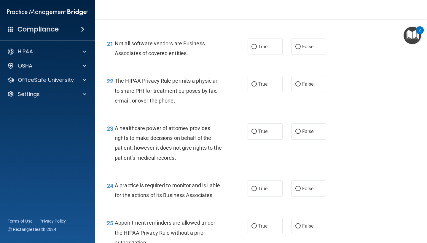
scroll to position [1154, 0]
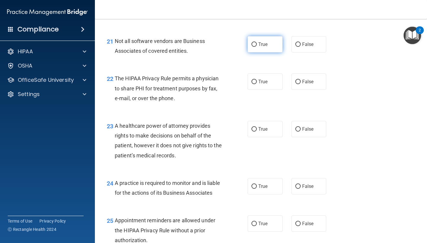
click at [273, 41] on label "True" at bounding box center [264, 44] width 35 height 16
click at [257, 42] on input "True" at bounding box center [253, 44] width 5 height 4
radio input "true"
click at [258, 77] on label "True" at bounding box center [264, 81] width 35 height 16
click at [257, 80] on input "True" at bounding box center [253, 82] width 5 height 4
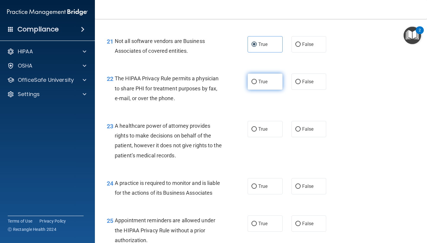
radio input "true"
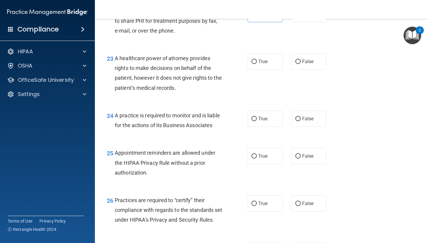
scroll to position [1226, 0]
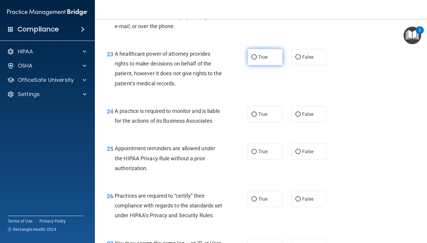
click at [257, 49] on label "True" at bounding box center [264, 57] width 35 height 16
click at [257, 55] on input "True" at bounding box center [253, 57] width 5 height 4
radio input "true"
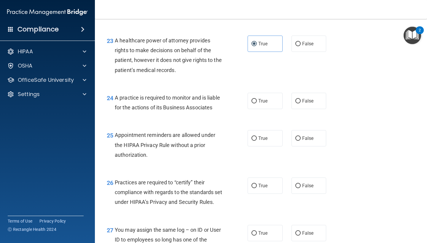
scroll to position [1253, 0]
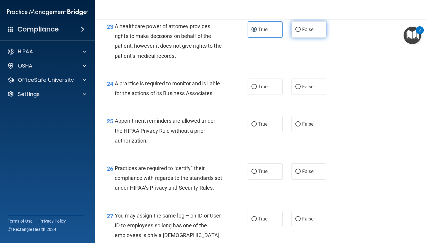
click at [299, 28] on input "False" at bounding box center [297, 30] width 5 height 4
radio input "true"
radio input "false"
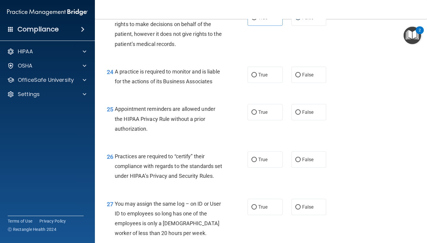
scroll to position [1268, 0]
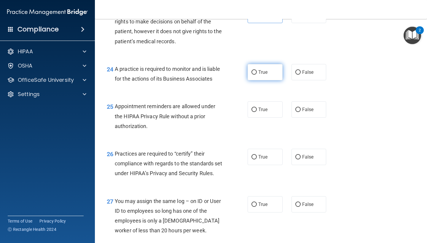
click at [255, 70] on label "True" at bounding box center [264, 72] width 35 height 16
click at [255, 70] on input "True" at bounding box center [253, 72] width 5 height 4
radio input "true"
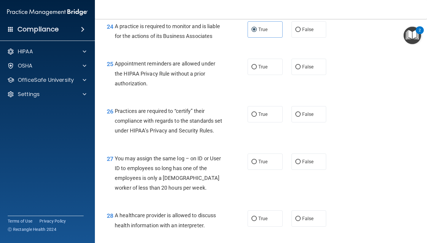
scroll to position [1311, 0]
click at [252, 64] on label "True" at bounding box center [264, 66] width 35 height 16
click at [252, 65] on input "True" at bounding box center [253, 67] width 5 height 4
radio input "true"
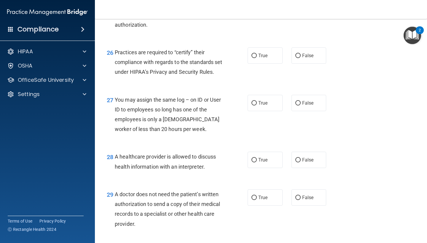
scroll to position [1374, 0]
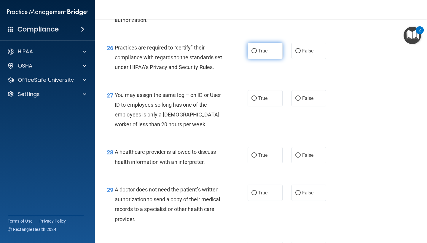
click at [257, 49] on label "True" at bounding box center [264, 51] width 35 height 16
click at [257, 49] on input "True" at bounding box center [253, 51] width 5 height 4
radio input "true"
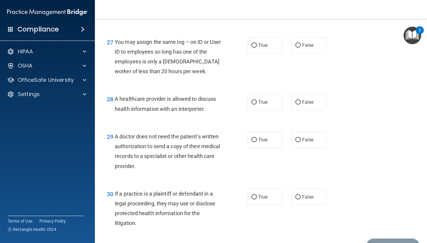
scroll to position [1432, 0]
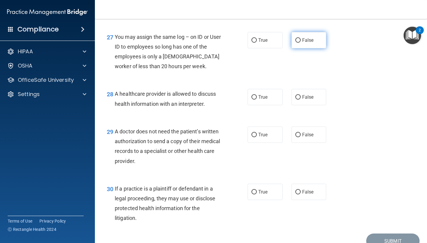
click at [306, 42] on span "False" at bounding box center [308, 40] width 12 height 6
click at [300, 42] on input "False" at bounding box center [297, 40] width 5 height 4
radio input "true"
click at [260, 105] on label "True" at bounding box center [264, 97] width 35 height 16
click at [257, 100] on input "True" at bounding box center [253, 97] width 5 height 4
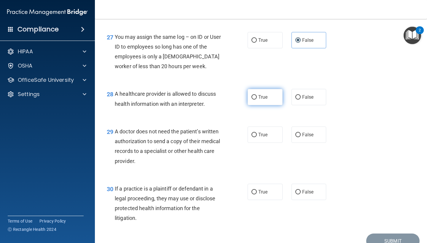
radio input "true"
click at [257, 140] on label "True" at bounding box center [264, 135] width 35 height 16
click at [257, 137] on input "True" at bounding box center [253, 135] width 5 height 4
radio input "true"
click at [294, 138] on label "False" at bounding box center [308, 135] width 35 height 16
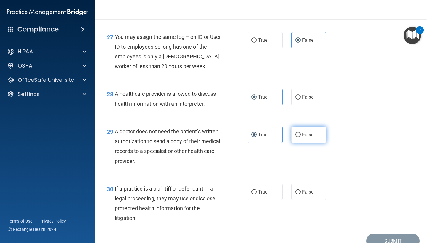
click at [295, 137] on input "False" at bounding box center [297, 135] width 5 height 4
radio input "true"
radio input "false"
click at [257, 192] on label "True" at bounding box center [264, 192] width 35 height 16
click at [257, 192] on input "True" at bounding box center [253, 192] width 5 height 4
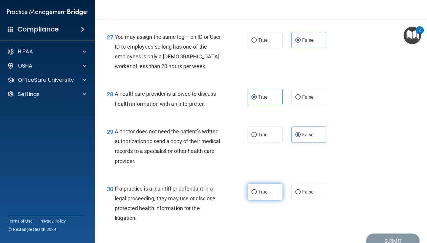
radio input "true"
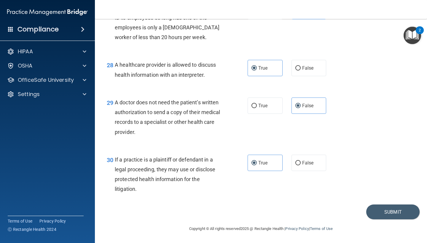
scroll to position [1463, 0]
click at [369, 207] on button "Submit" at bounding box center [392, 211] width 53 height 15
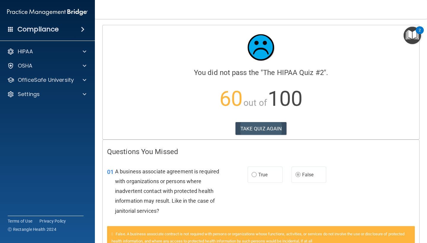
click at [278, 128] on button "TAKE QUIZ AGAIN" at bounding box center [260, 128] width 51 height 13
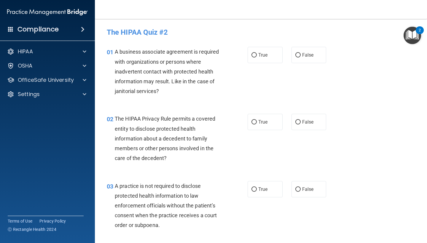
click at [296, 63] on div "01 A business associate agreement is required with organizations or persons whe…" at bounding box center [260, 72] width 317 height 67
click at [296, 62] on label "False" at bounding box center [308, 55] width 35 height 16
click at [296, 57] on input "False" at bounding box center [297, 55] width 5 height 4
radio input "true"
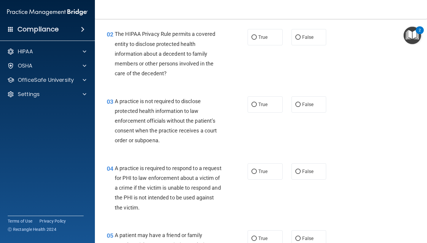
scroll to position [85, 0]
click at [268, 169] on label "True" at bounding box center [264, 171] width 35 height 16
click at [257, 169] on input "True" at bounding box center [253, 171] width 5 height 4
radio input "true"
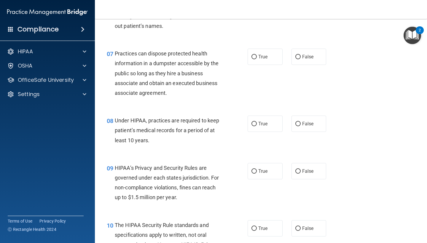
scroll to position [365, 0]
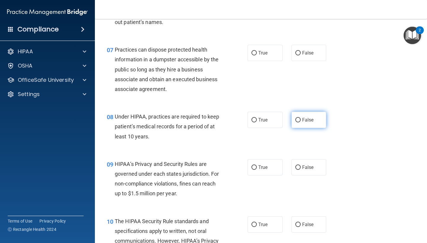
click at [299, 118] on input "False" at bounding box center [297, 120] width 5 height 4
radio input "true"
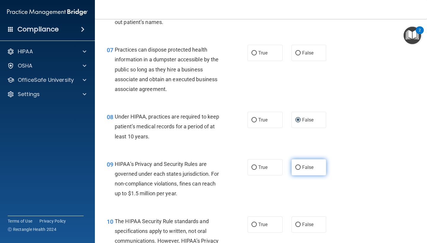
click at [300, 167] on input "False" at bounding box center [297, 167] width 5 height 4
radio input "true"
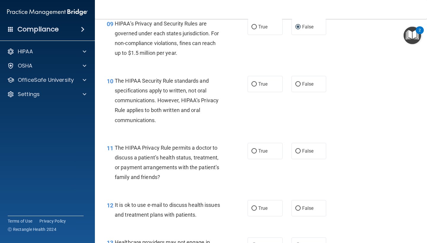
scroll to position [506, 0]
click at [266, 205] on span "True" at bounding box center [262, 208] width 9 height 6
click at [257, 206] on input "True" at bounding box center [253, 208] width 5 height 4
radio input "true"
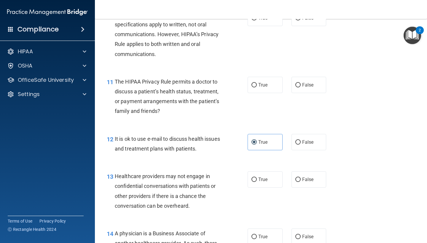
scroll to position [584, 0]
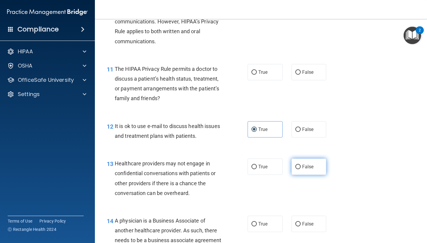
click at [295, 168] on label "False" at bounding box center [308, 167] width 35 height 16
click at [295, 168] on input "False" at bounding box center [297, 167] width 5 height 4
radio input "true"
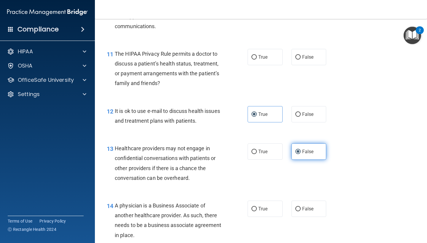
scroll to position [606, 0]
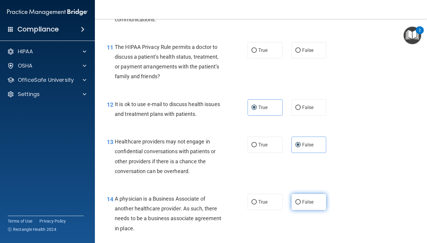
click at [308, 199] on span "False" at bounding box center [308, 202] width 12 height 6
click at [300, 200] on input "False" at bounding box center [297, 202] width 5 height 4
radio input "true"
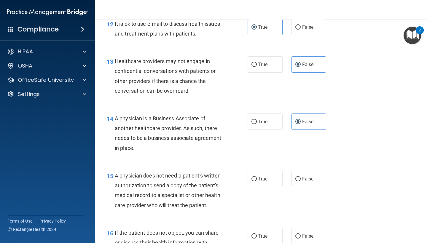
scroll to position [689, 0]
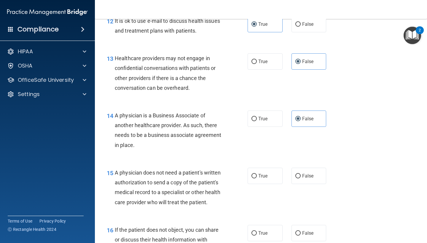
click at [307, 176] on label "False" at bounding box center [308, 176] width 35 height 16
click at [300, 176] on input "False" at bounding box center [297, 176] width 5 height 4
radio input "true"
click at [278, 172] on label "True" at bounding box center [264, 176] width 35 height 16
click at [257, 174] on input "True" at bounding box center [253, 176] width 5 height 4
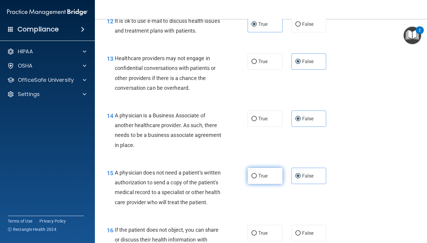
radio input "true"
radio input "false"
click at [278, 172] on label "True" at bounding box center [264, 176] width 35 height 16
click at [257, 174] on input "True" at bounding box center [253, 176] width 5 height 4
click at [271, 155] on div "14 A physician is a Business Associate of another healthcare provider. As such,…" at bounding box center [260, 131] width 317 height 57
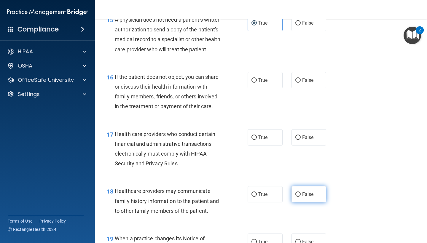
scroll to position [843, 0]
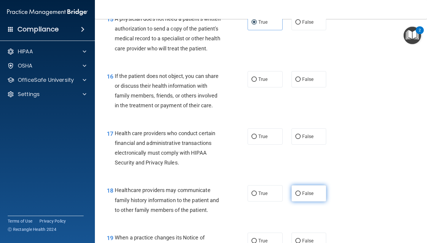
click at [304, 185] on label "False" at bounding box center [308, 193] width 35 height 16
click at [300, 191] on input "False" at bounding box center [297, 193] width 5 height 4
radio input "true"
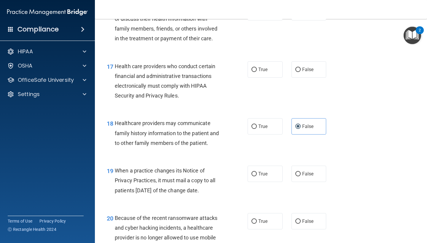
scroll to position [910, 0]
click at [301, 177] on div "19 When a practice changes its Notice of Privacy Practices, it must mail a copy…" at bounding box center [260, 181] width 317 height 47
click at [301, 172] on label "False" at bounding box center [308, 173] width 35 height 16
click at [300, 172] on input "False" at bounding box center [297, 174] width 5 height 4
radio input "true"
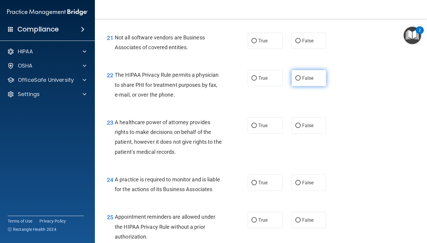
scroll to position [1160, 0]
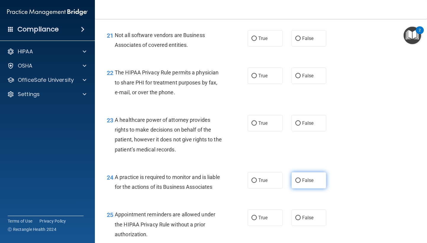
click at [303, 177] on span "False" at bounding box center [308, 180] width 12 height 6
click at [300, 178] on input "False" at bounding box center [297, 180] width 5 height 4
radio input "true"
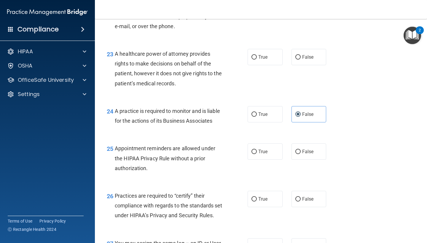
scroll to position [1228, 0]
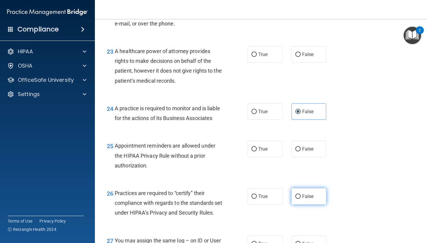
click at [311, 193] on span "False" at bounding box center [308, 196] width 12 height 6
click at [300, 194] on input "False" at bounding box center [297, 196] width 5 height 4
radio input "true"
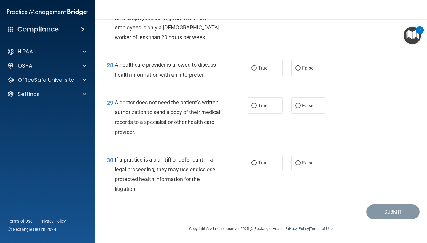
scroll to position [1463, 0]
click at [260, 113] on label "True" at bounding box center [264, 105] width 35 height 16
click at [257, 108] on input "True" at bounding box center [253, 106] width 5 height 4
radio input "true"
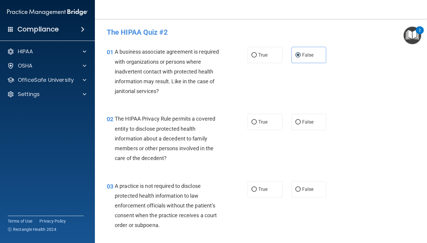
scroll to position [0, 0]
click at [275, 124] on label "True" at bounding box center [264, 122] width 35 height 16
click at [257, 124] on input "True" at bounding box center [253, 122] width 5 height 4
radio input "true"
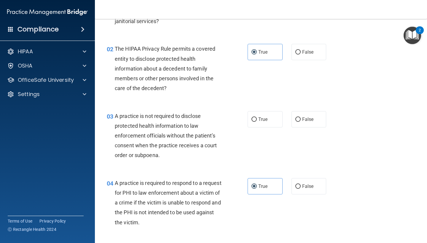
scroll to position [71, 0]
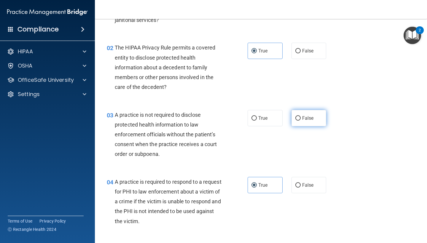
click at [317, 117] on label "False" at bounding box center [308, 118] width 35 height 16
click at [300, 117] on input "False" at bounding box center [297, 118] width 5 height 4
radio input "true"
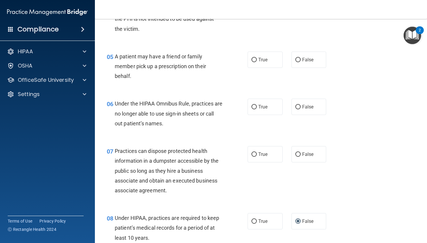
scroll to position [268, 0]
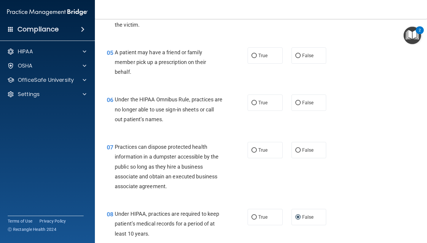
click at [263, 64] on div "05 A patient may have a friend or family member pick up a prescription on their…" at bounding box center [260, 63] width 317 height 47
click at [261, 60] on label "True" at bounding box center [264, 55] width 35 height 16
click at [257, 58] on input "True" at bounding box center [253, 56] width 5 height 4
radio input "true"
click at [309, 100] on span "False" at bounding box center [308, 103] width 12 height 6
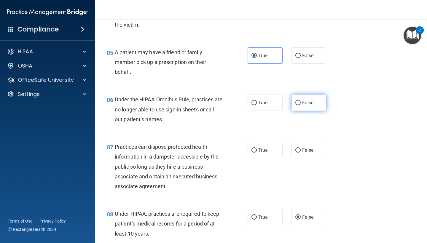
click at [300, 101] on input "False" at bounding box center [297, 103] width 5 height 4
radio input "true"
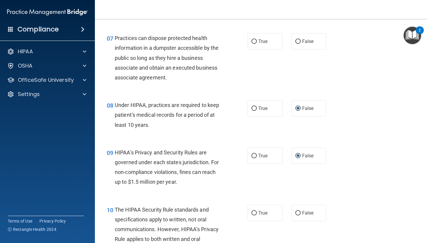
scroll to position [379, 0]
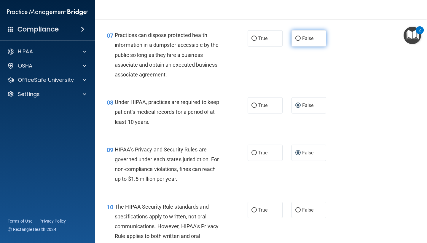
click at [319, 41] on label "False" at bounding box center [308, 38] width 35 height 16
click at [300, 41] on input "False" at bounding box center [297, 38] width 5 height 4
radio input "true"
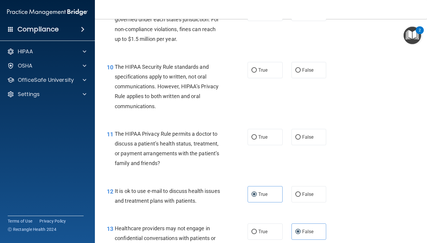
scroll to position [521, 0]
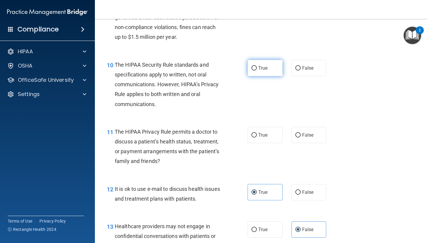
click at [252, 61] on label "True" at bounding box center [264, 68] width 35 height 16
click at [252, 66] on input "True" at bounding box center [253, 68] width 5 height 4
radio input "true"
click at [277, 134] on label "True" at bounding box center [264, 135] width 35 height 16
click at [257, 134] on input "True" at bounding box center [253, 135] width 5 height 4
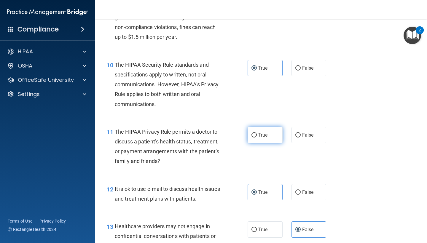
radio input "true"
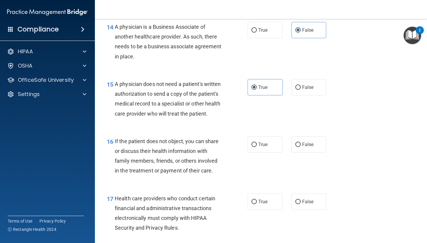
scroll to position [779, 0]
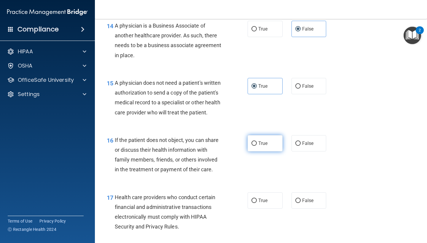
click at [260, 140] on span "True" at bounding box center [262, 143] width 9 height 6
click at [257, 141] on input "True" at bounding box center [253, 143] width 5 height 4
radio input "true"
click at [269, 194] on label "True" at bounding box center [264, 200] width 35 height 16
click at [257, 199] on input "True" at bounding box center [253, 201] width 5 height 4
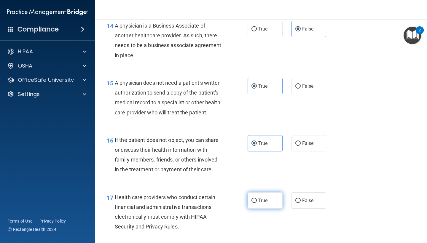
radio input "true"
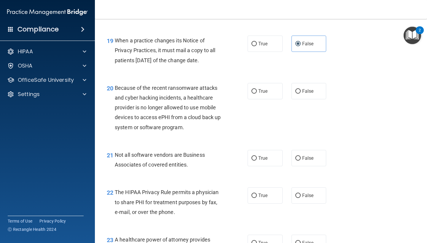
scroll to position [1040, 0]
click at [303, 97] on div "20 Because of the recent ransomware attacks and cyber hacking incidents, a heal…" at bounding box center [260, 109] width 317 height 67
click at [302, 89] on label "False" at bounding box center [308, 91] width 35 height 16
click at [300, 89] on input "False" at bounding box center [297, 91] width 5 height 4
radio input "true"
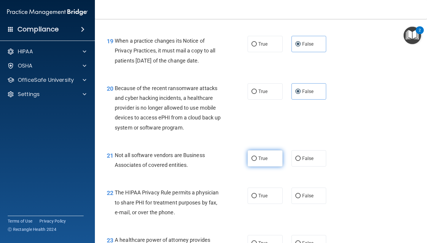
click at [263, 158] on label "True" at bounding box center [264, 158] width 35 height 16
click at [257, 158] on input "True" at bounding box center [253, 158] width 5 height 4
radio input "true"
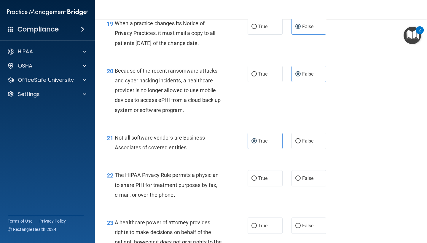
scroll to position [1074, 0]
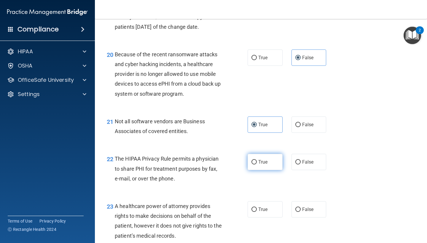
click at [267, 159] on span "True" at bounding box center [262, 162] width 9 height 6
click at [257, 160] on input "True" at bounding box center [253, 162] width 5 height 4
radio input "true"
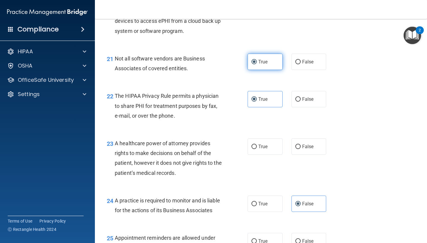
scroll to position [1137, 0]
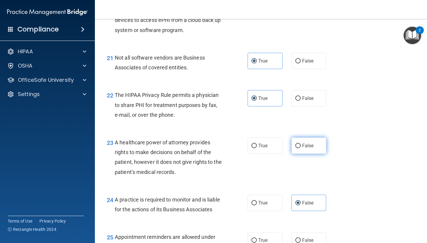
click at [317, 138] on label "False" at bounding box center [308, 145] width 35 height 16
click at [300, 144] on input "False" at bounding box center [297, 146] width 5 height 4
radio input "true"
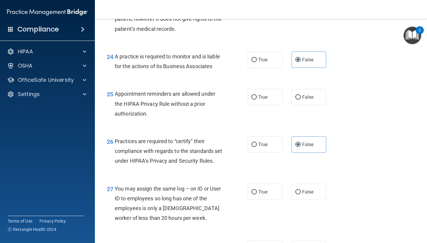
scroll to position [1281, 0]
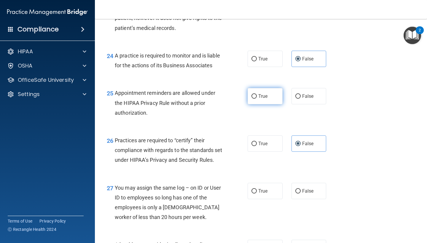
click at [265, 93] on span "True" at bounding box center [262, 96] width 9 height 6
click at [257, 94] on input "True" at bounding box center [253, 96] width 5 height 4
radio input "true"
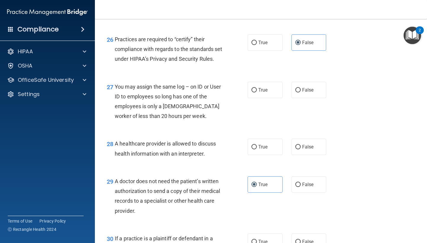
scroll to position [1383, 0]
click at [309, 97] on label "False" at bounding box center [308, 89] width 35 height 16
click at [300, 92] on input "False" at bounding box center [297, 90] width 5 height 4
radio input "true"
click at [270, 148] on label "True" at bounding box center [264, 146] width 35 height 16
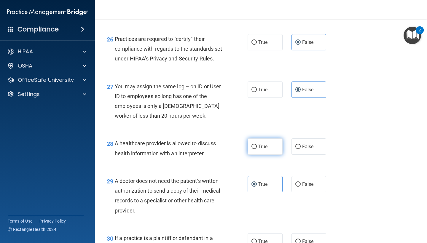
click at [257, 148] on input "True" at bounding box center [253, 147] width 5 height 4
radio input "true"
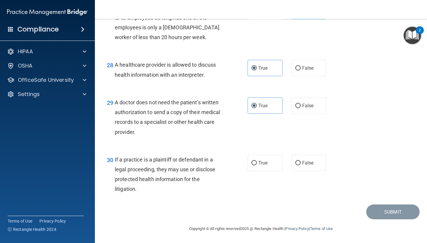
scroll to position [1463, 0]
click at [264, 166] on label "True" at bounding box center [264, 163] width 35 height 16
click at [257, 165] on input "True" at bounding box center [253, 163] width 5 height 4
radio input "true"
click at [383, 208] on button "Submit" at bounding box center [392, 211] width 53 height 15
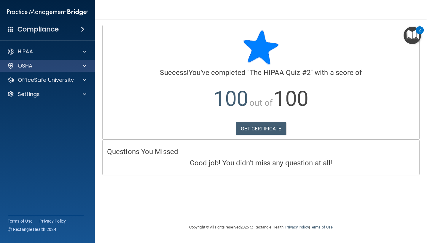
click at [78, 68] on div at bounding box center [83, 65] width 15 height 7
click at [80, 65] on div at bounding box center [83, 65] width 15 height 7
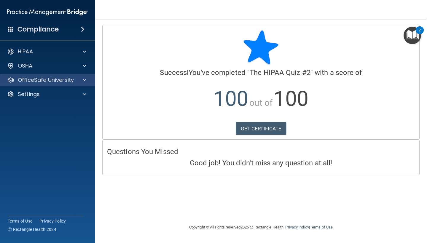
click at [85, 77] on span at bounding box center [85, 79] width 4 height 7
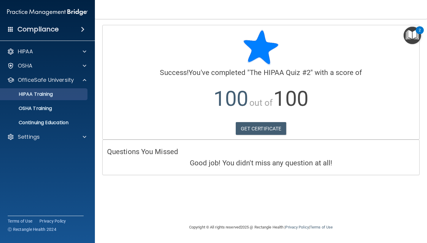
click at [74, 92] on div "HIPAA Training" at bounding box center [44, 94] width 81 height 6
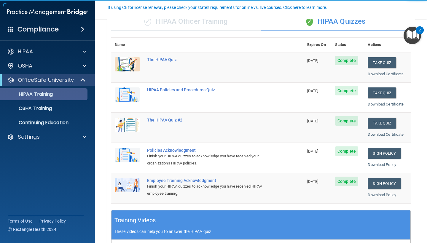
scroll to position [53, 0]
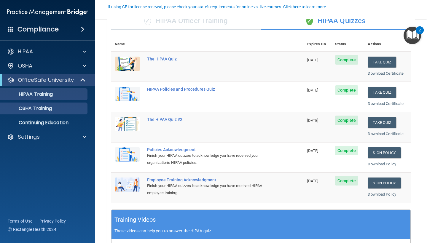
click at [52, 106] on p "OSHA Training" at bounding box center [28, 108] width 48 height 6
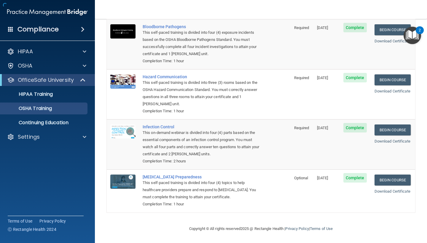
scroll to position [41, 0]
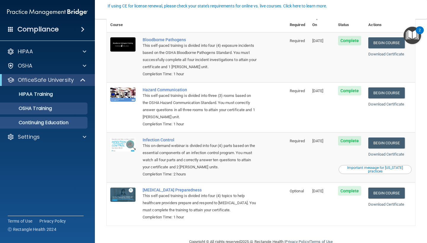
click at [78, 128] on link "Continuing Education" at bounding box center [40, 123] width 93 height 12
